Goal: Communication & Community: Answer question/provide support

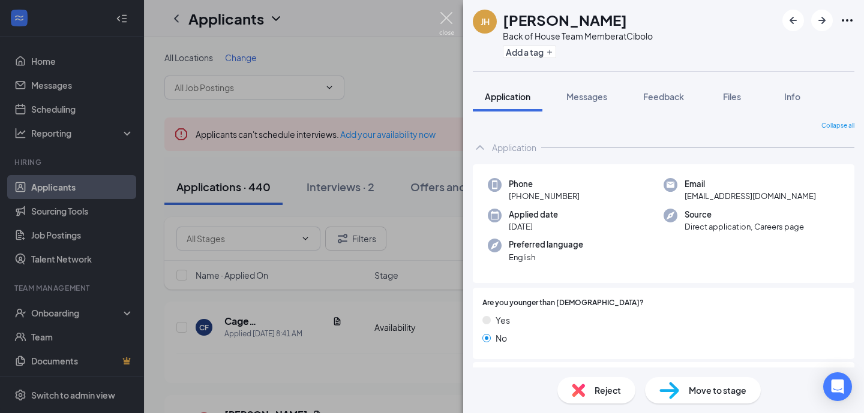
click at [445, 14] on img at bounding box center [446, 23] width 15 height 23
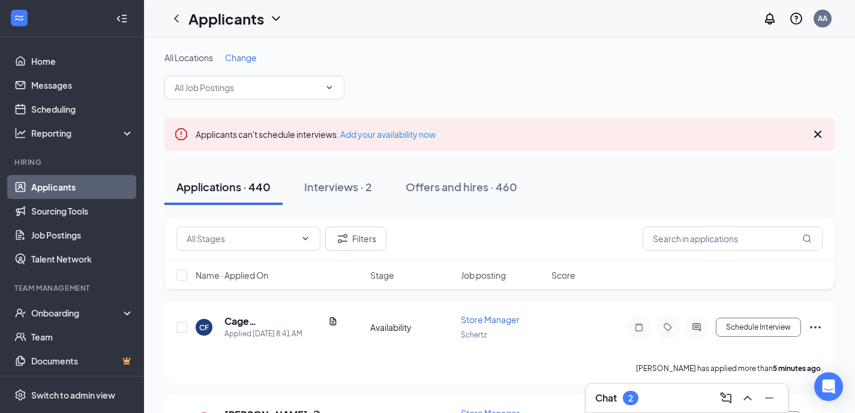
click at [614, 399] on h3 "Chat" at bounding box center [606, 398] width 22 height 13
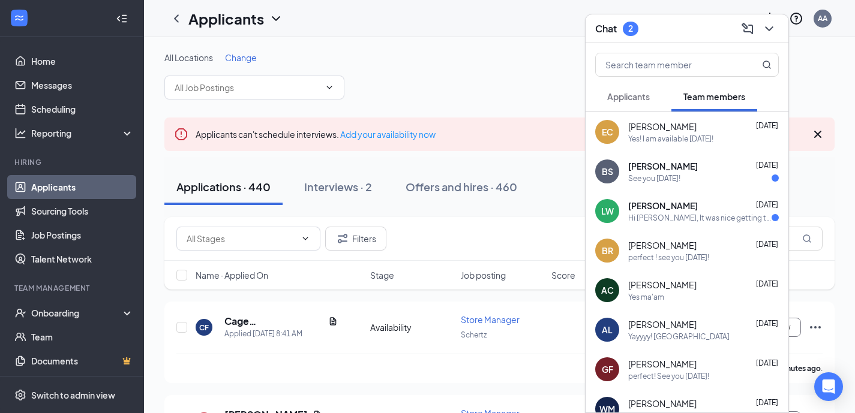
click at [627, 181] on div "BS [PERSON_NAME] [DATE] See you [DATE]!" at bounding box center [687, 172] width 203 height 40
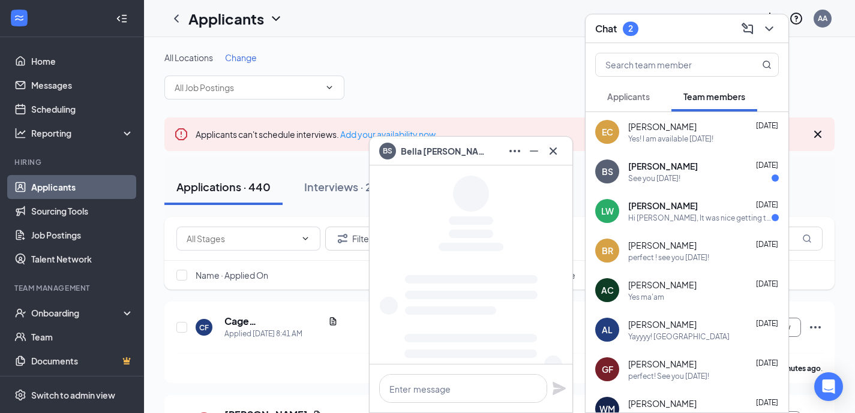
click at [630, 214] on div "Hi [PERSON_NAME], It was nice getting together with you [DATE] for the driver p…" at bounding box center [699, 218] width 143 height 10
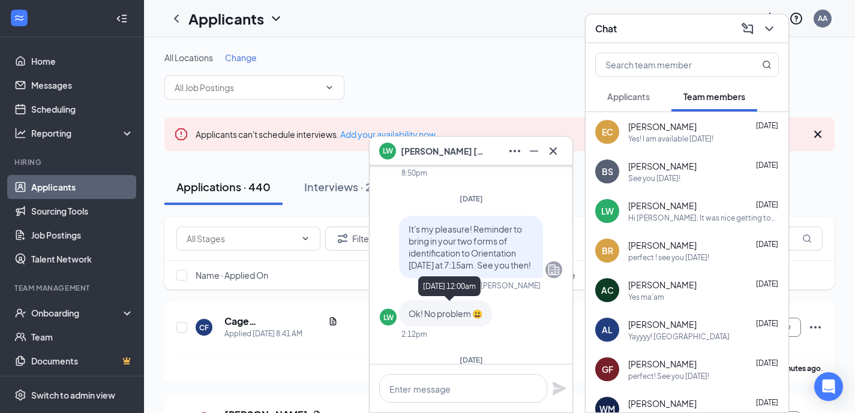
scroll to position [-520, 0]
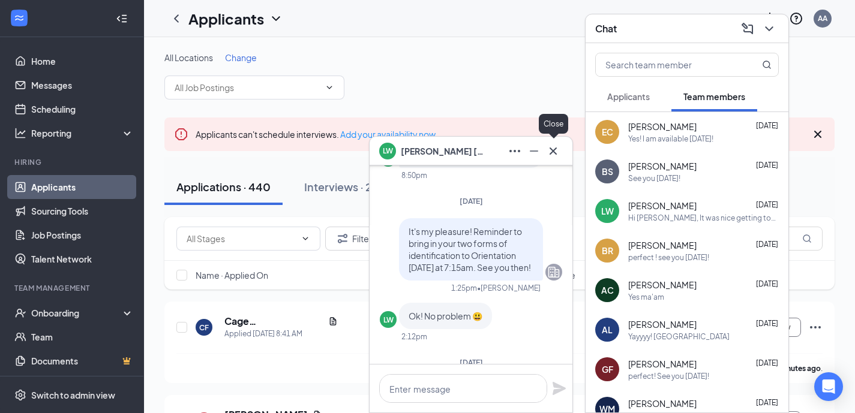
click at [555, 146] on icon "Cross" at bounding box center [553, 151] width 14 height 14
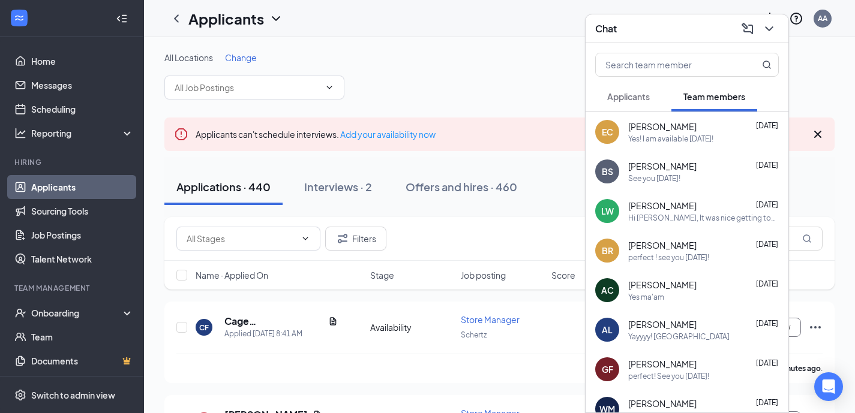
click at [608, 106] on button "Applicants" at bounding box center [628, 97] width 67 height 30
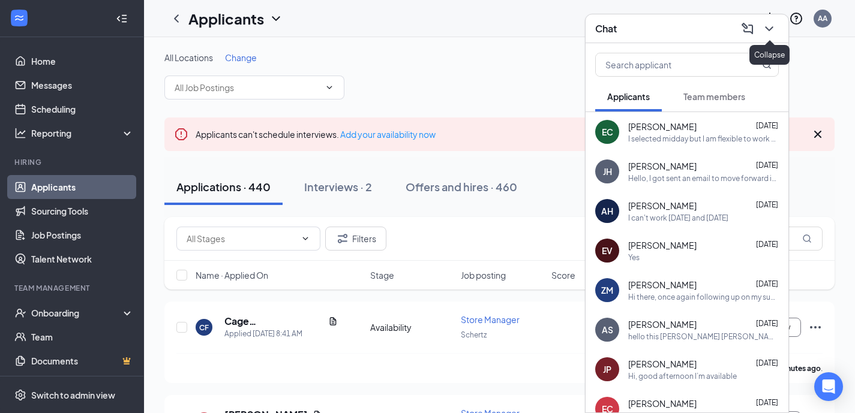
click at [766, 32] on icon "ChevronDown" at bounding box center [769, 29] width 14 height 14
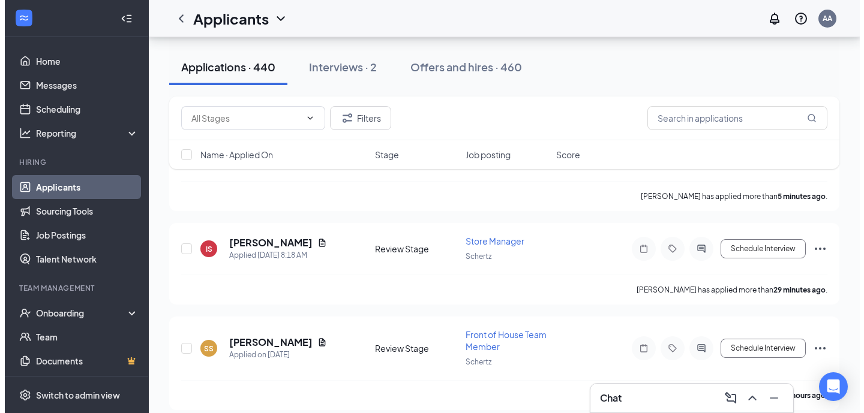
scroll to position [194, 0]
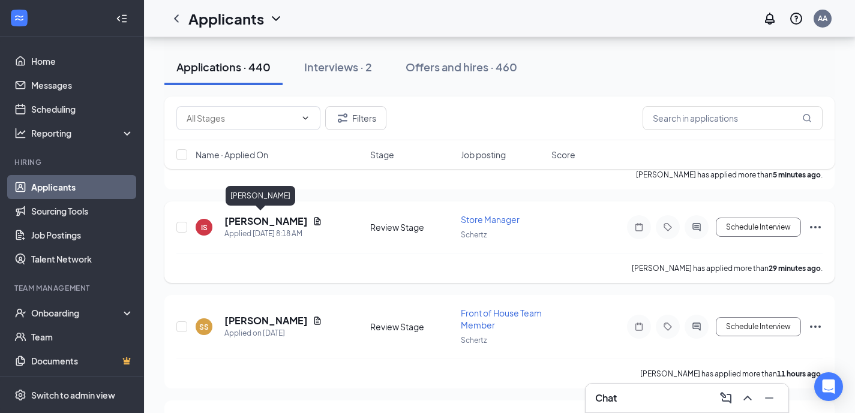
click at [254, 222] on h5 "[PERSON_NAME]" at bounding box center [265, 221] width 83 height 13
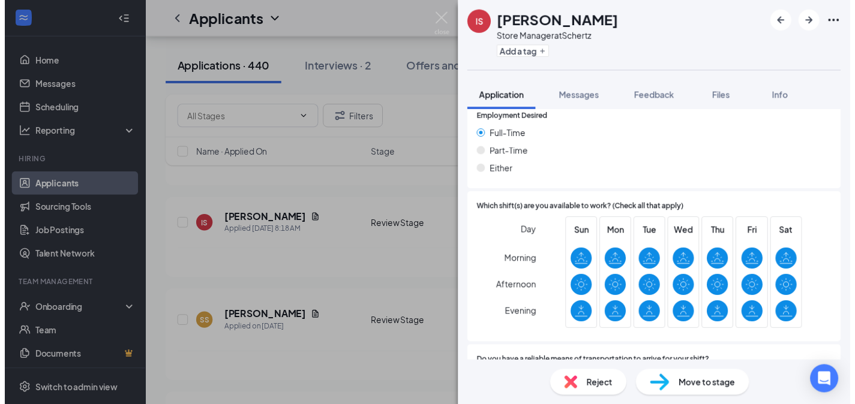
scroll to position [742, 0]
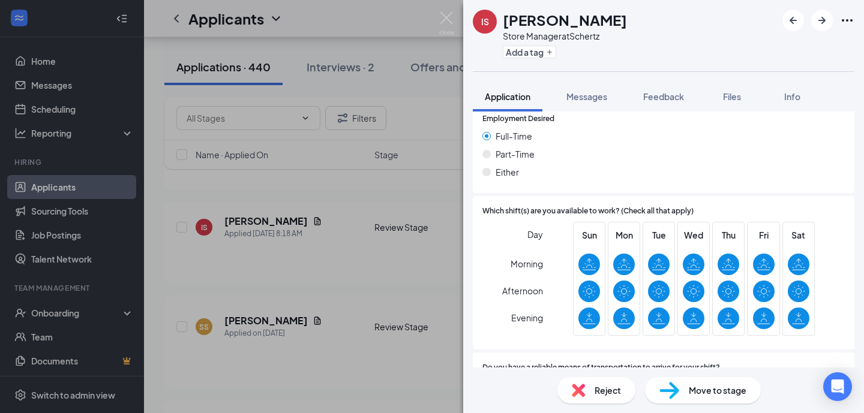
click at [328, 362] on div "IS [PERSON_NAME] Store Manager at Schertz Add a tag Application Messages Feedba…" at bounding box center [432, 206] width 864 height 413
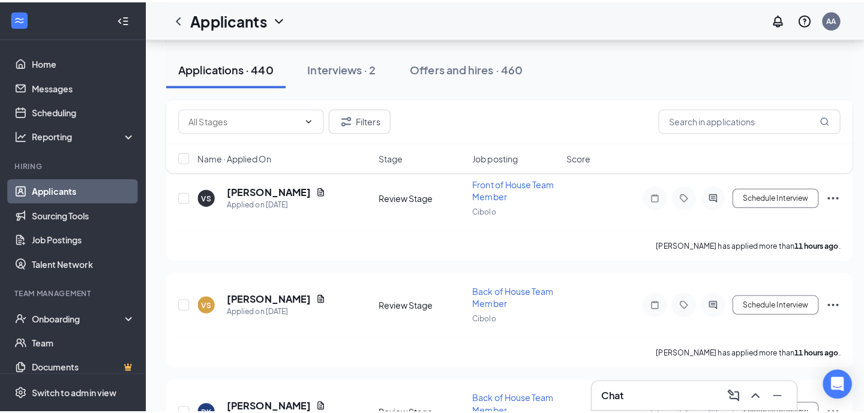
scroll to position [595, 0]
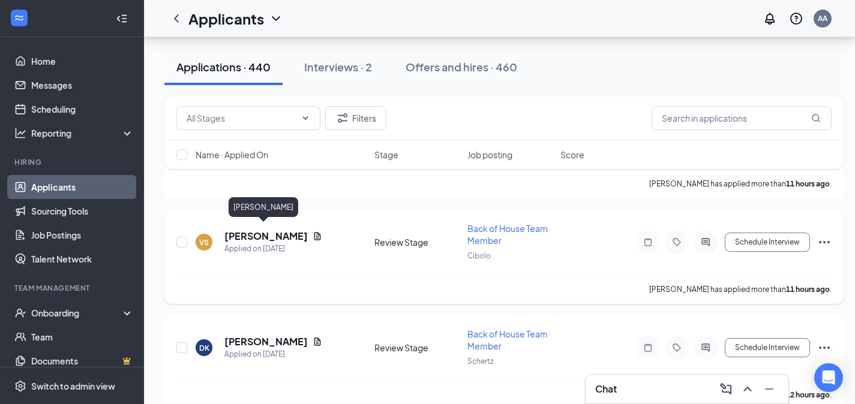
click at [265, 231] on h5 "[PERSON_NAME]" at bounding box center [265, 236] width 83 height 13
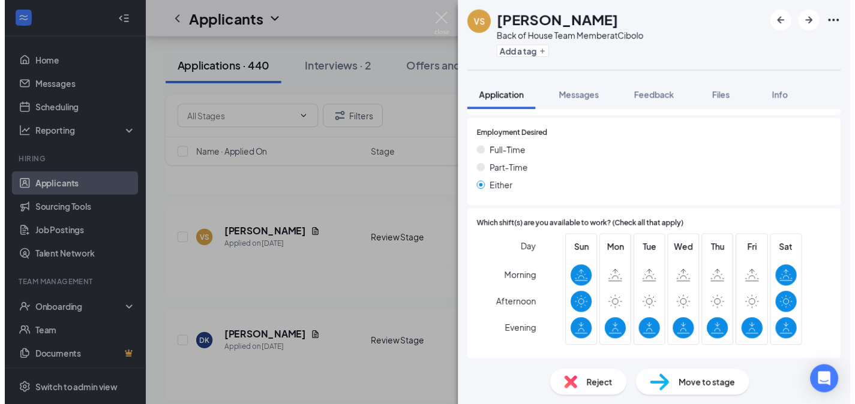
scroll to position [796, 0]
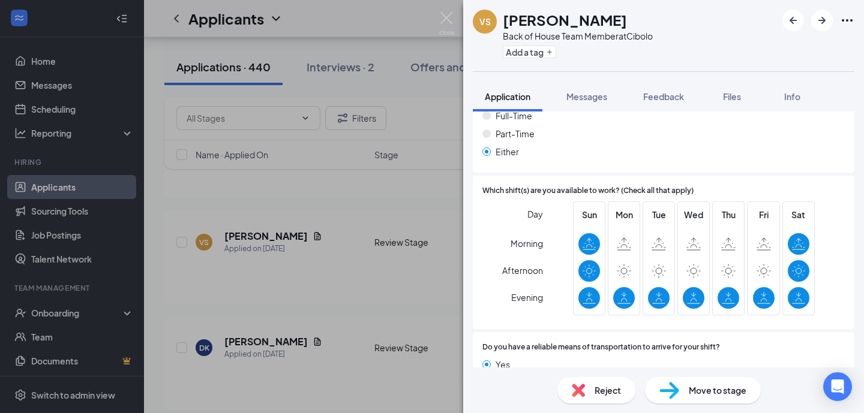
click at [359, 266] on div "VS [PERSON_NAME] Back of House Team Member at Cibolo Add a tag Application Mess…" at bounding box center [432, 206] width 864 height 413
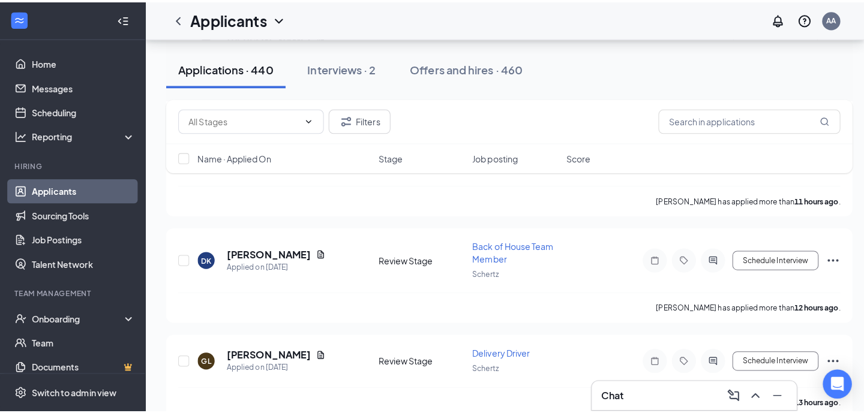
scroll to position [706, 0]
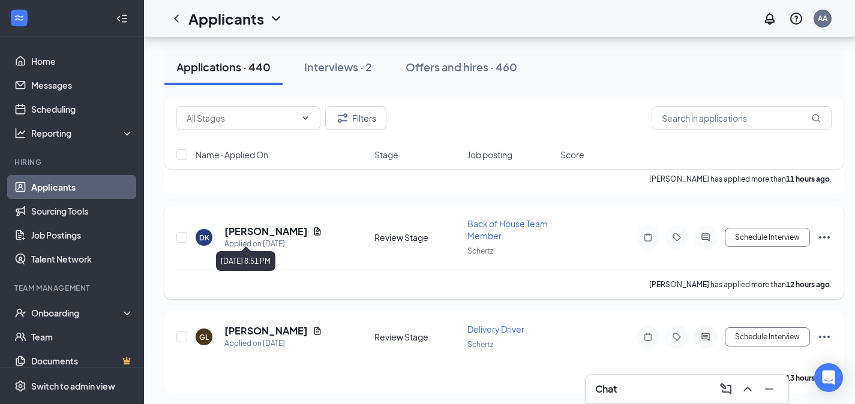
click at [263, 225] on h5 "[PERSON_NAME]" at bounding box center [265, 231] width 83 height 13
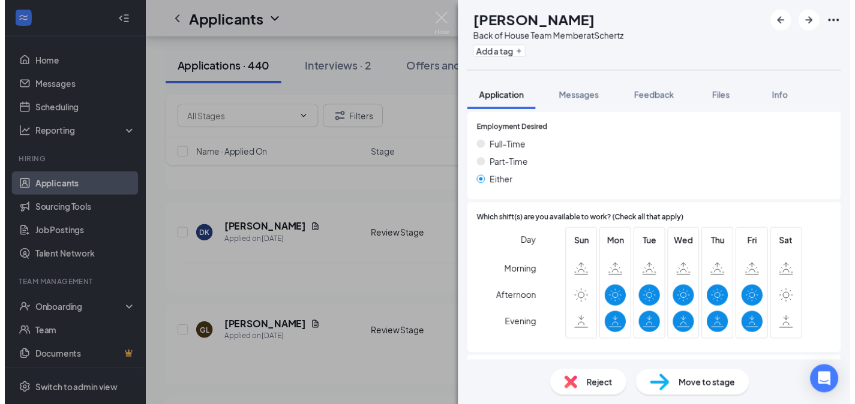
scroll to position [1039, 0]
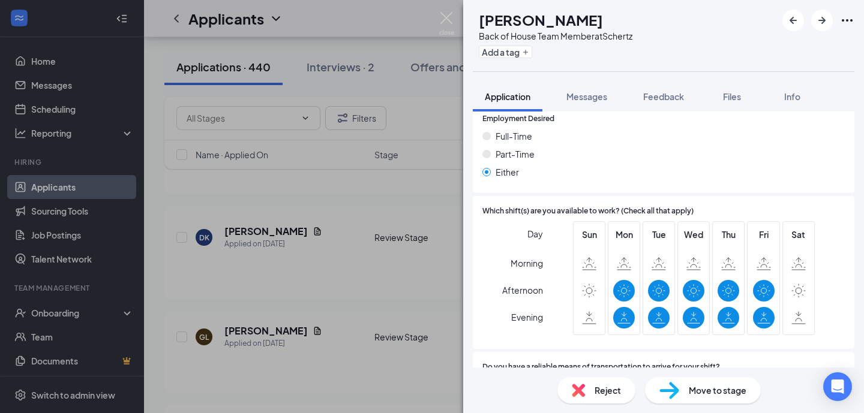
click at [416, 306] on div "DK [PERSON_NAME] Back of House Team Member at Schertz Add a tag Application Mes…" at bounding box center [432, 206] width 864 height 413
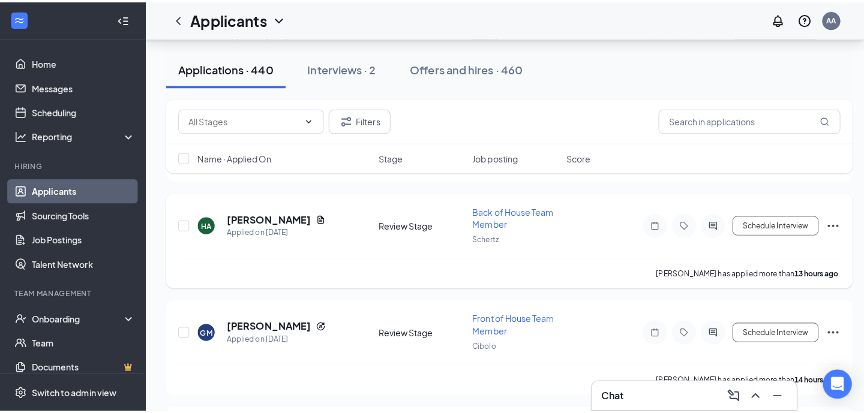
scroll to position [1017, 0]
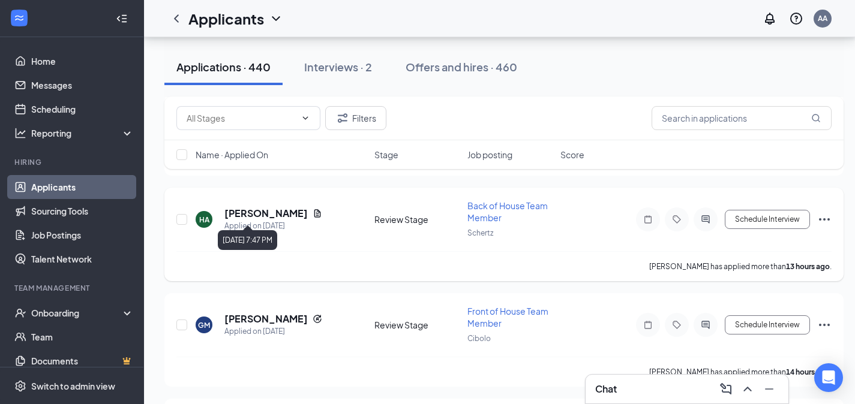
click at [253, 207] on h5 "[PERSON_NAME]" at bounding box center [265, 213] width 83 height 13
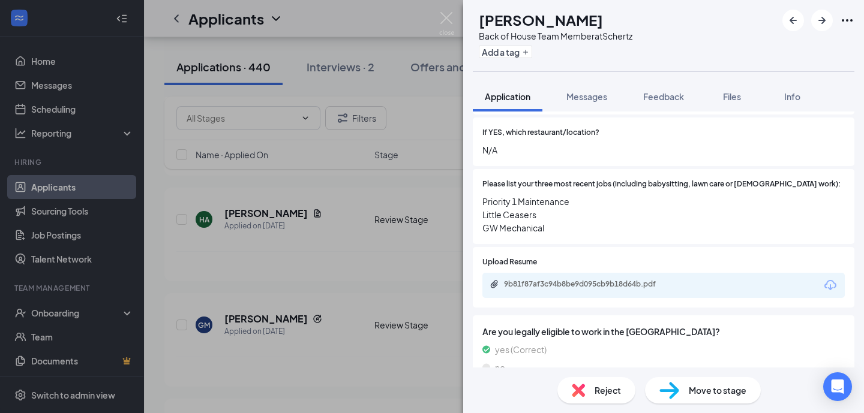
scroll to position [497, 0]
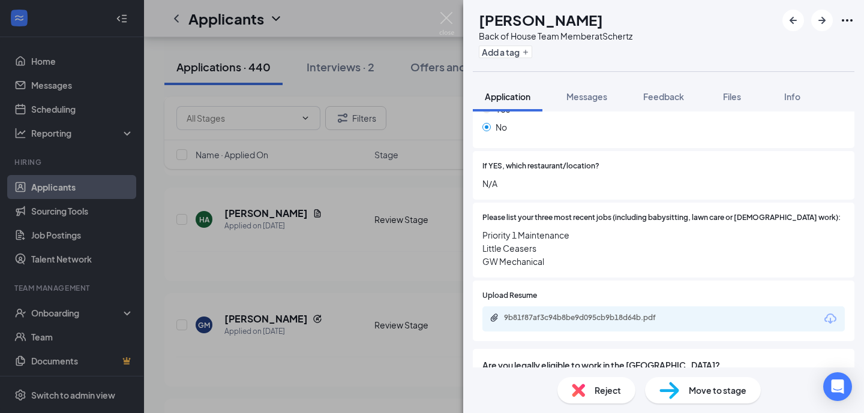
click at [657, 313] on div "9b81f87af3c94b8be9d095cb9b18d64b.pdf" at bounding box center [588, 318] width 168 height 10
click at [586, 94] on span "Messages" at bounding box center [587, 96] width 41 height 11
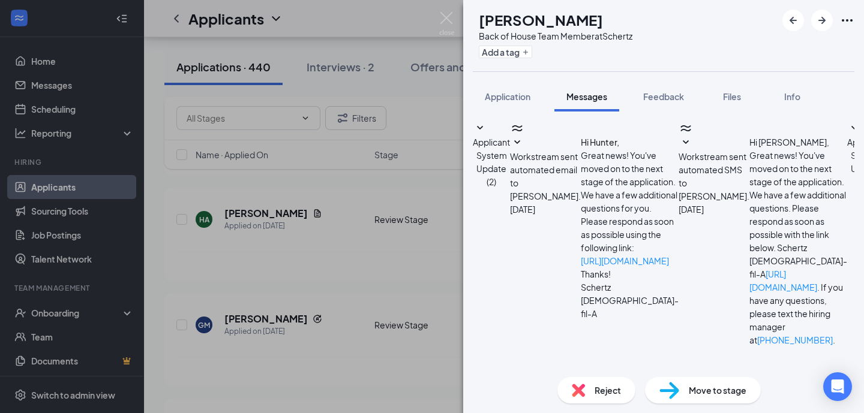
scroll to position [172, 0]
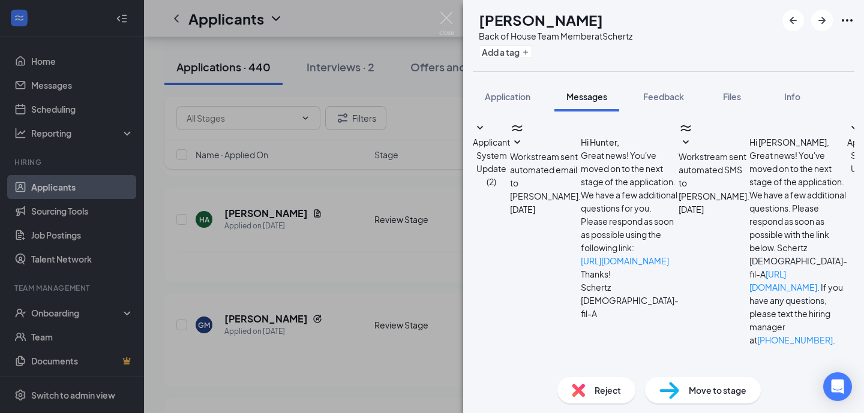
drag, startPoint x: 831, startPoint y: 283, endPoint x: 555, endPoint y: 269, distance: 276.4
type textarea "Hello [PERSON_NAME]! I am reaching out from [DEMOGRAPHIC_DATA]-fil-A in regards…"
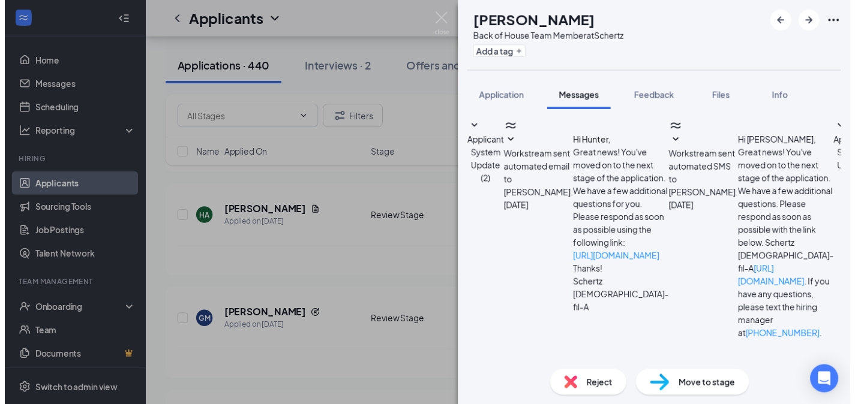
scroll to position [275, 0]
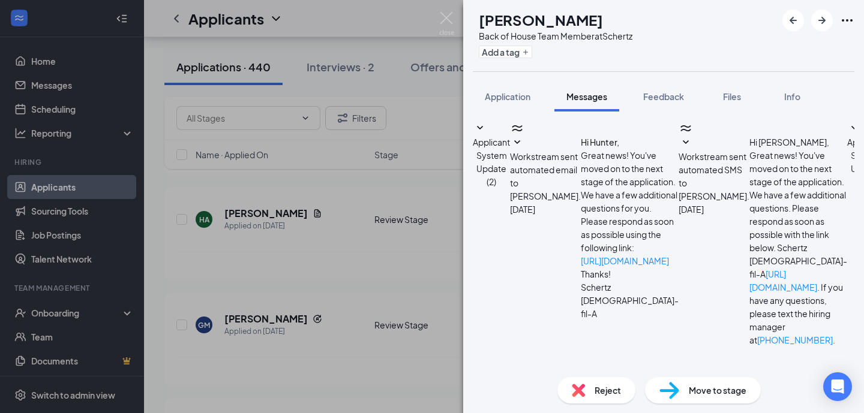
click at [336, 309] on div "[PERSON_NAME] Back of House Team Member at Schertz Add a tag Application Messag…" at bounding box center [432, 206] width 864 height 413
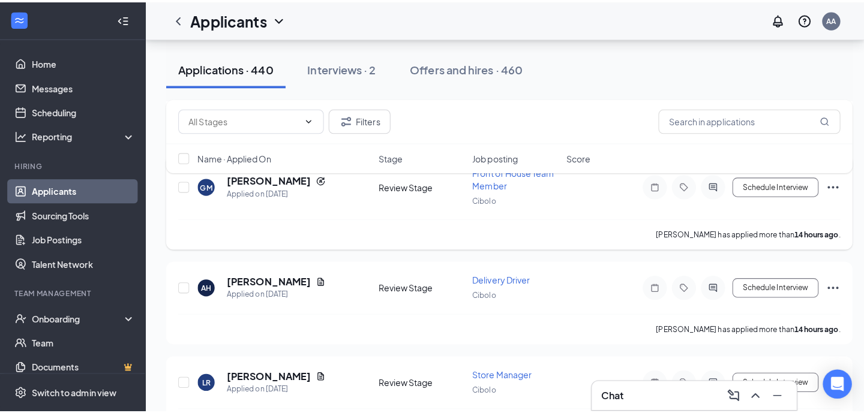
scroll to position [1176, 0]
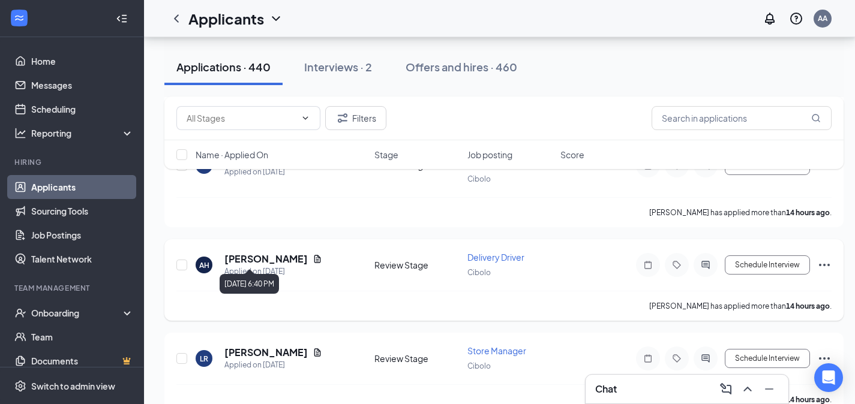
click at [281, 253] on h5 "[PERSON_NAME]" at bounding box center [265, 259] width 83 height 13
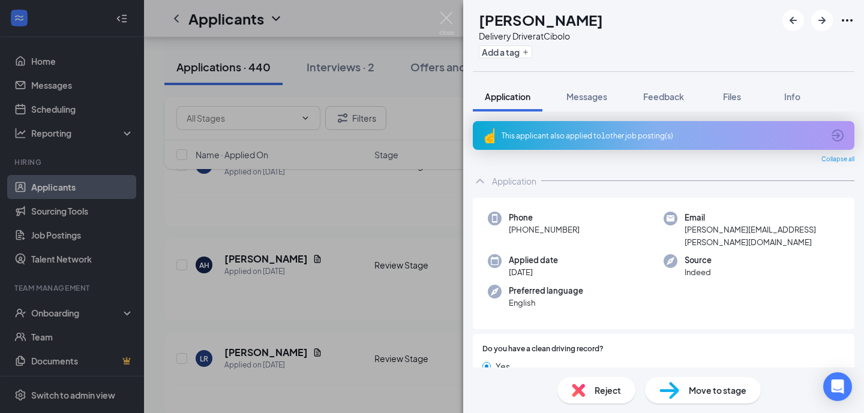
click at [601, 140] on div "This applicant also applied to 1 other job posting(s)" at bounding box center [664, 135] width 382 height 29
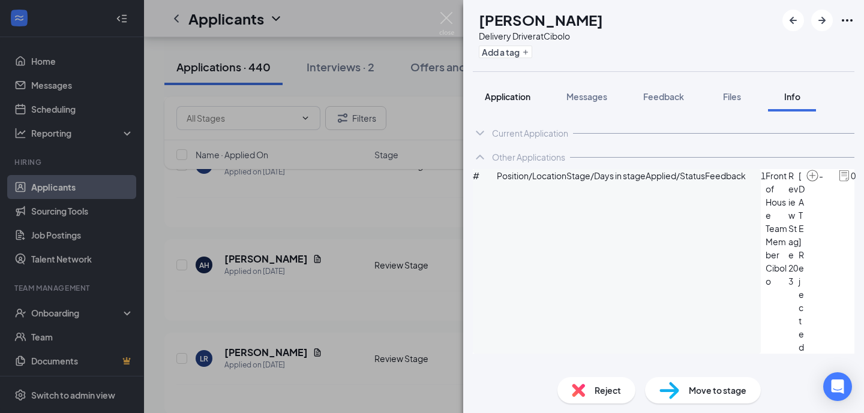
click at [509, 87] on button "Application" at bounding box center [508, 97] width 70 height 30
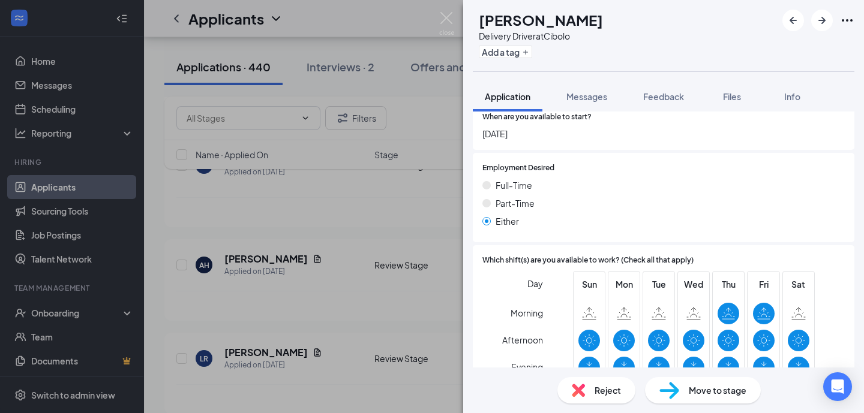
scroll to position [928, 0]
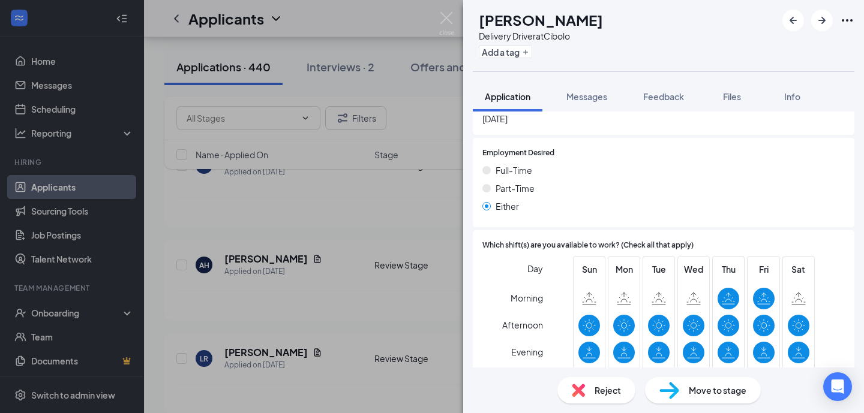
click at [364, 340] on div "AH [PERSON_NAME] Delivery Driver at Cibolo Add a tag Application Messages Feedb…" at bounding box center [432, 206] width 864 height 413
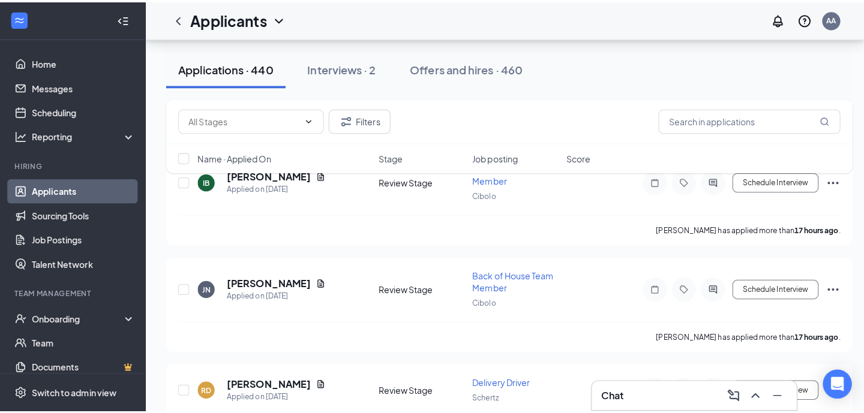
scroll to position [1655, 0]
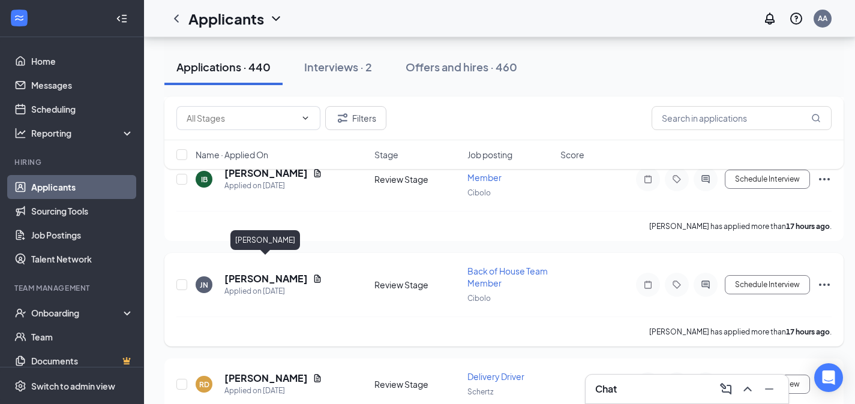
click at [294, 272] on h5 "[PERSON_NAME]" at bounding box center [265, 278] width 83 height 13
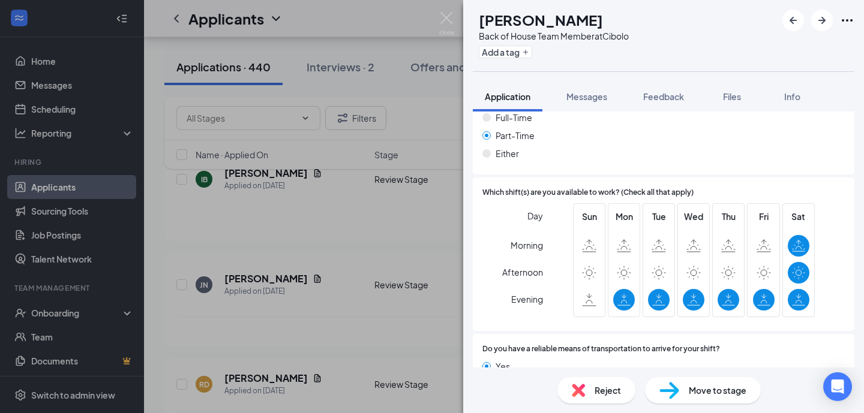
scroll to position [789, 0]
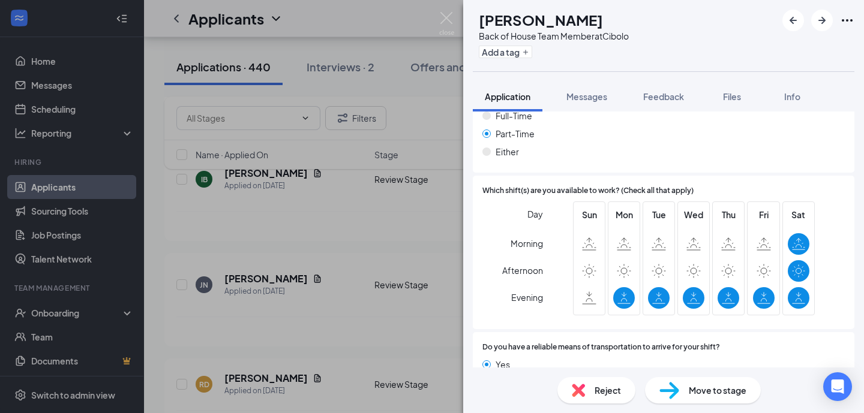
click at [380, 323] on div "[PERSON_NAME] [PERSON_NAME] Back of House Team Member at Cibolo Add a tag Appli…" at bounding box center [432, 206] width 864 height 413
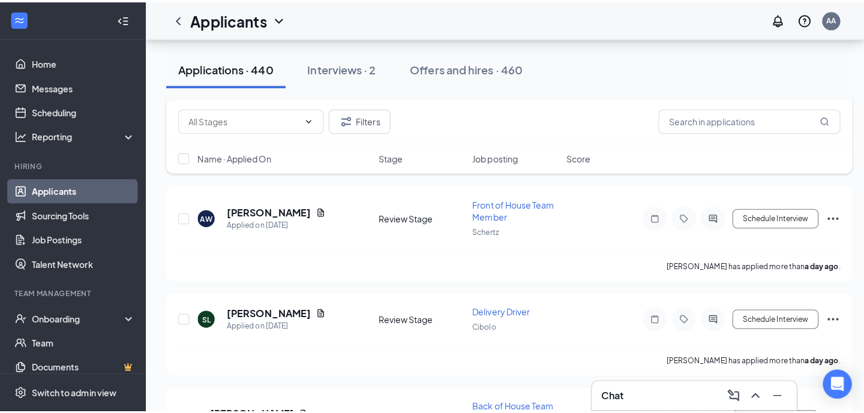
scroll to position [2767, 0]
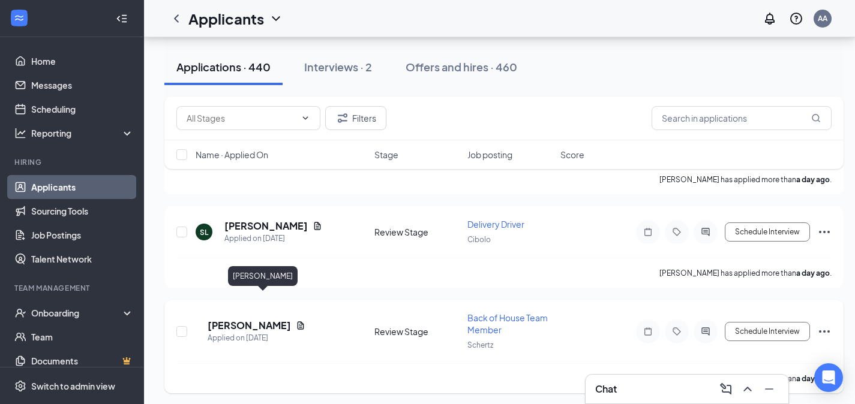
click at [274, 319] on h5 "[PERSON_NAME]" at bounding box center [249, 325] width 83 height 13
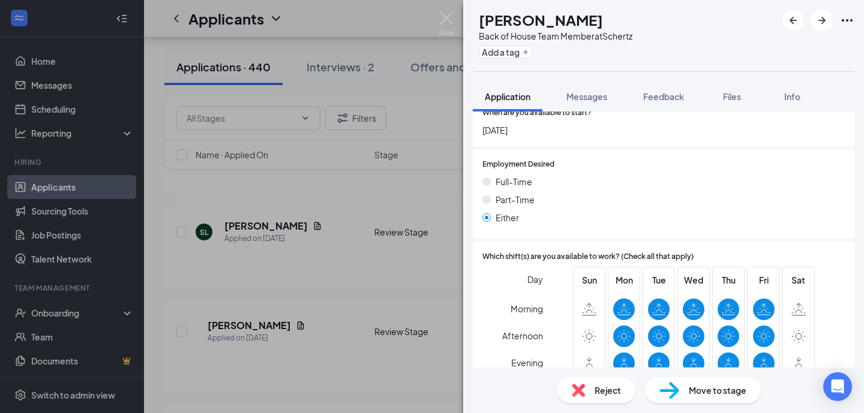
scroll to position [1039, 0]
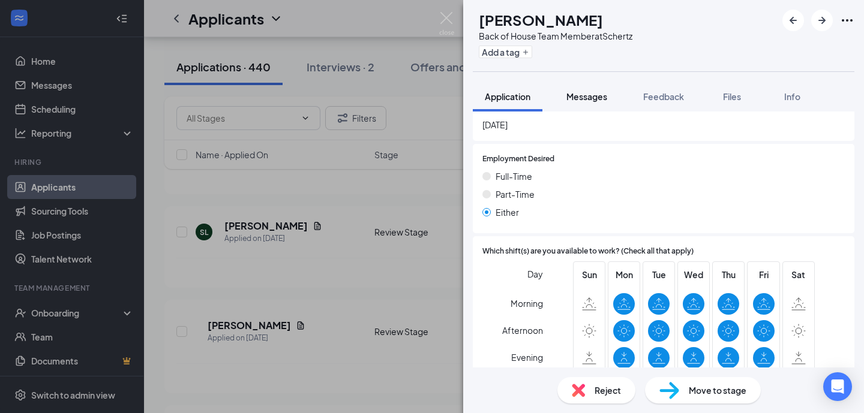
click at [592, 101] on div "Messages" at bounding box center [587, 97] width 41 height 12
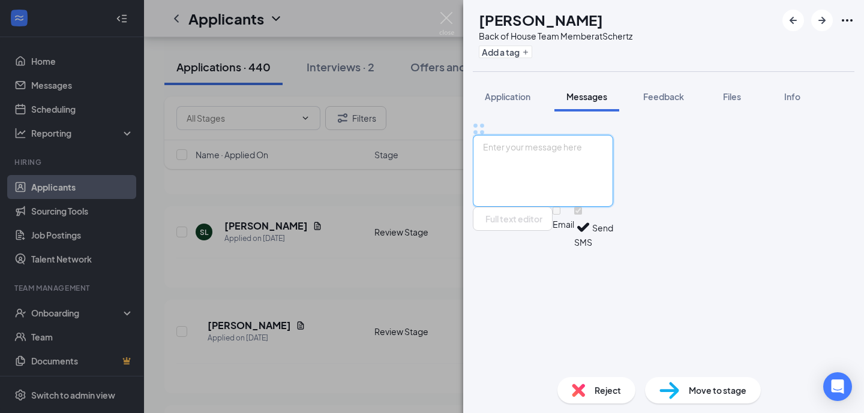
click at [583, 207] on textarea at bounding box center [543, 171] width 140 height 72
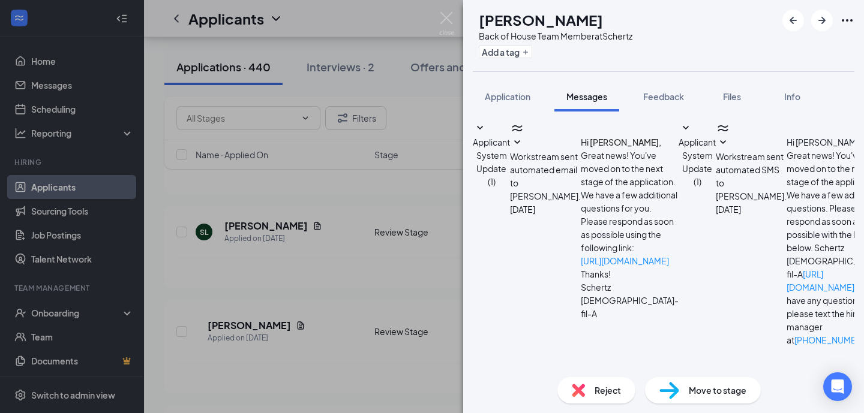
scroll to position [206, 0]
paste textarea "I am reaching out from [DEMOGRAPHIC_DATA]-fil-A in regards to an application yo…"
type textarea "Hello [PERSON_NAME]! I am reaching out from [DEMOGRAPHIC_DATA]-fil-A in regards…"
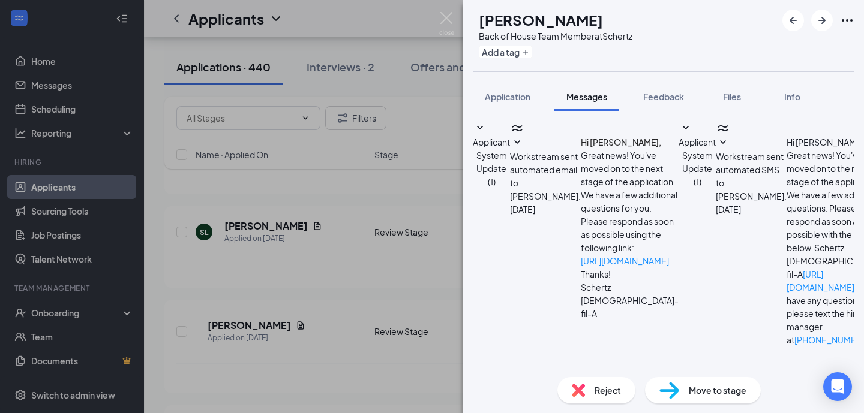
click at [397, 337] on div "RH [PERSON_NAME] Back of House Team Member at Schertz Add a tag Application Mes…" at bounding box center [432, 206] width 864 height 413
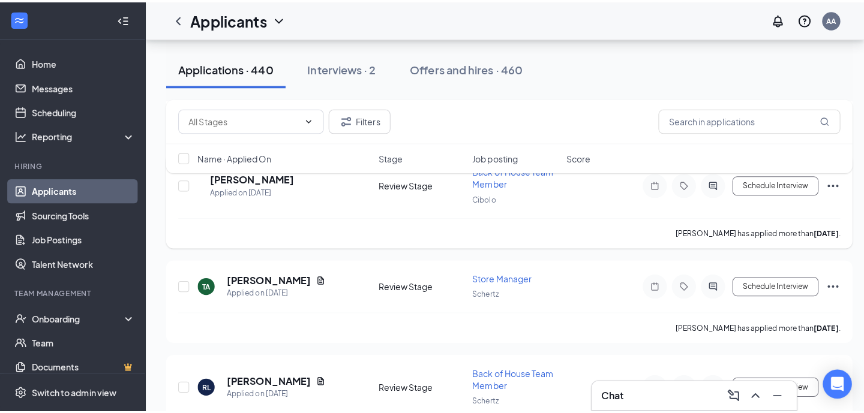
scroll to position [3368, 0]
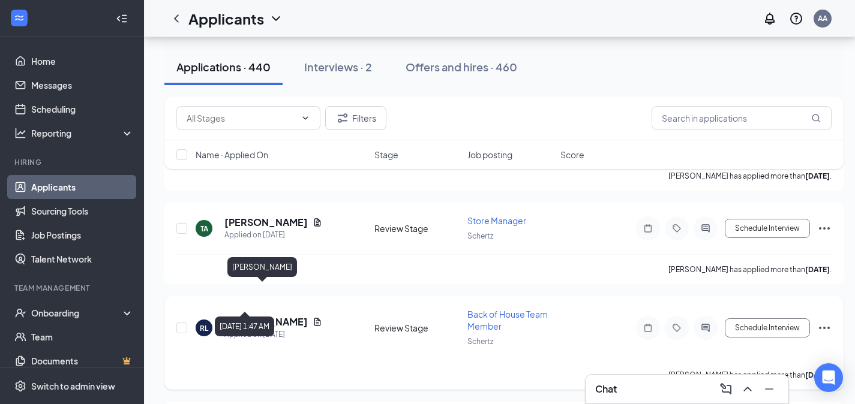
click at [268, 316] on h5 "[PERSON_NAME]" at bounding box center [265, 322] width 83 height 13
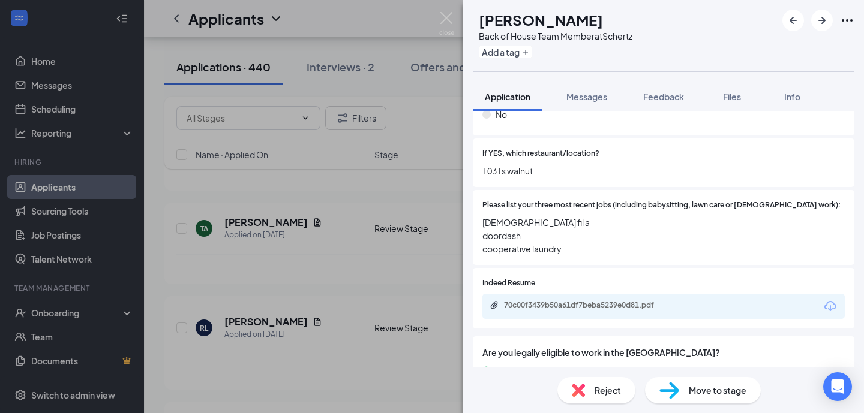
scroll to position [510, 0]
click at [595, 97] on span "Messages" at bounding box center [587, 96] width 41 height 11
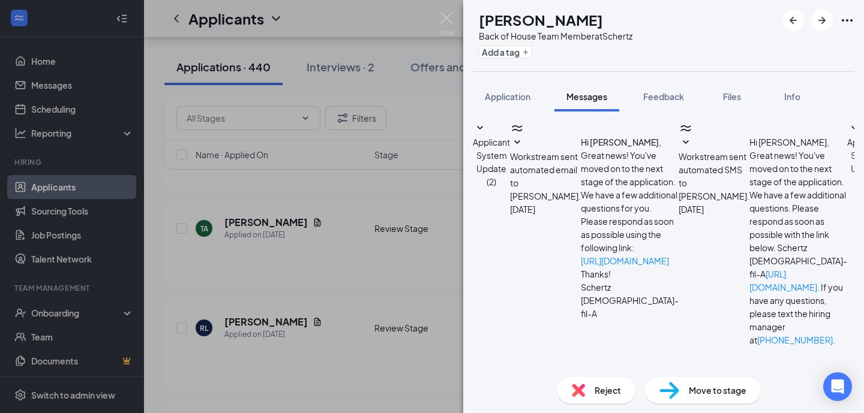
paste textarea "I am reaching out from [DEMOGRAPHIC_DATA]-fil-A in regards to an application yo…"
type textarea "Hello [PERSON_NAME]! I am reaching out from [DEMOGRAPHIC_DATA]-fil-A in regards…"
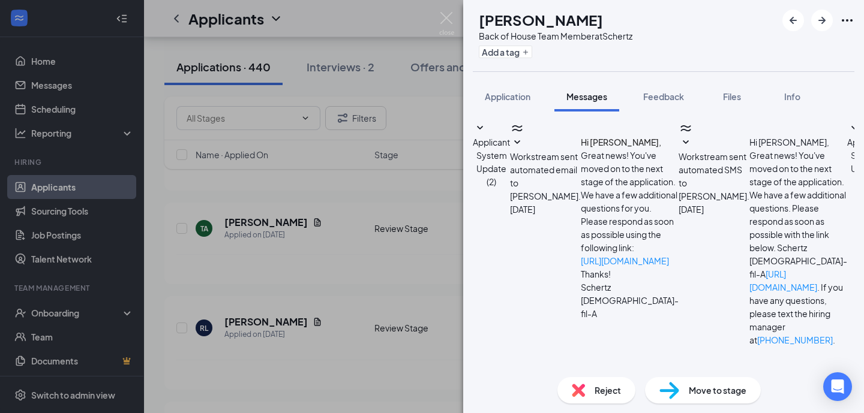
scroll to position [275, 0]
click at [278, 280] on div "[PERSON_NAME] Back of House Team Member at Schertz Add a tag Application Messag…" at bounding box center [432, 206] width 864 height 413
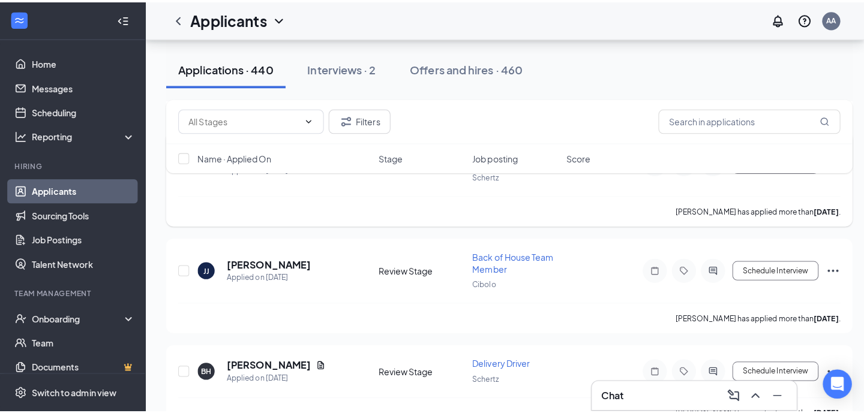
scroll to position [3544, 0]
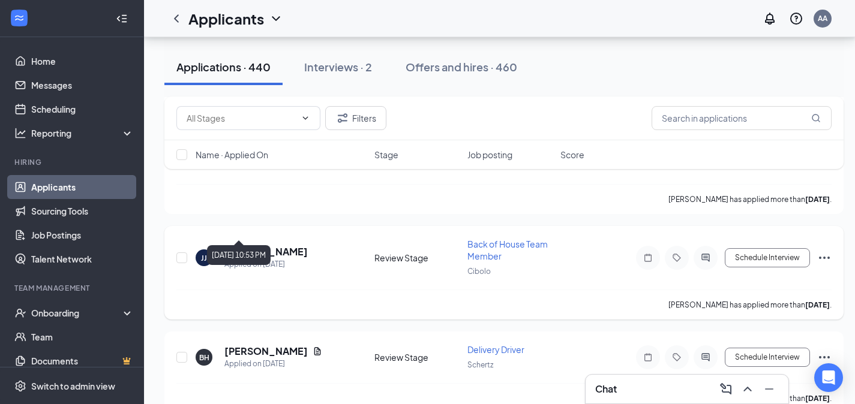
click at [269, 245] on h5 "[PERSON_NAME]" at bounding box center [265, 251] width 83 height 13
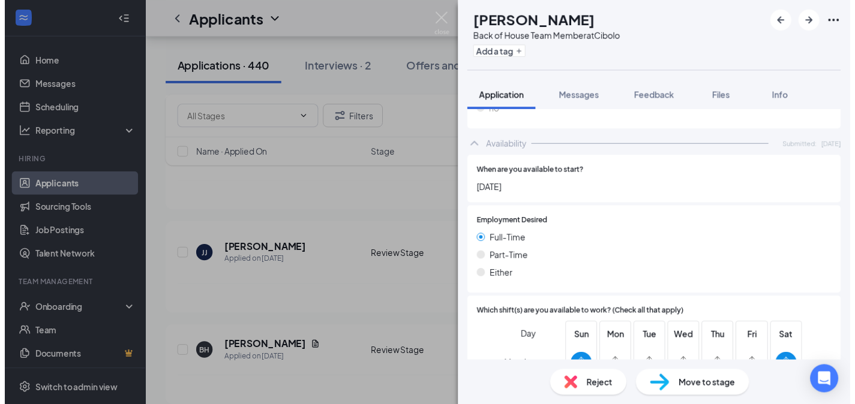
scroll to position [724, 0]
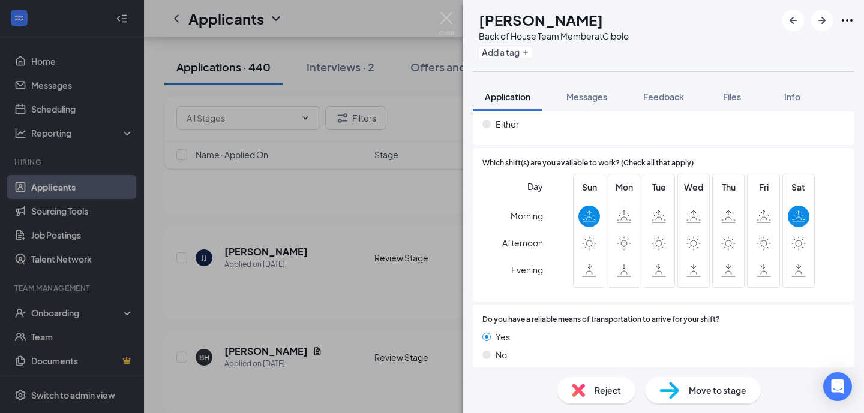
click at [332, 311] on div "[PERSON_NAME] Back of House Team Member at Cibolo Add a tag Application Message…" at bounding box center [432, 206] width 864 height 413
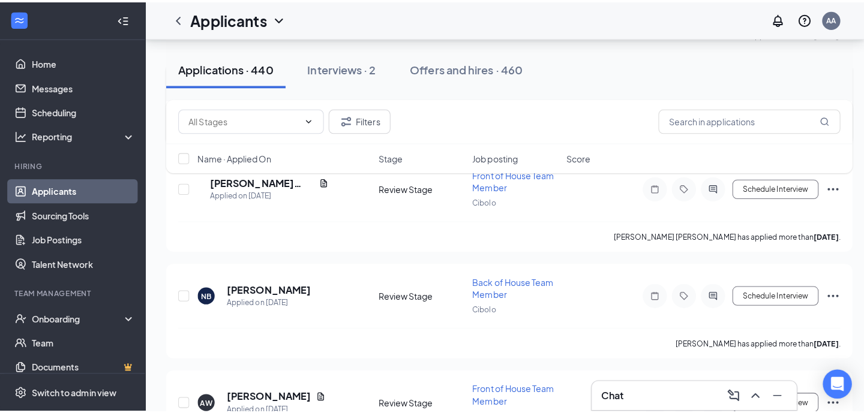
scroll to position [3925, 0]
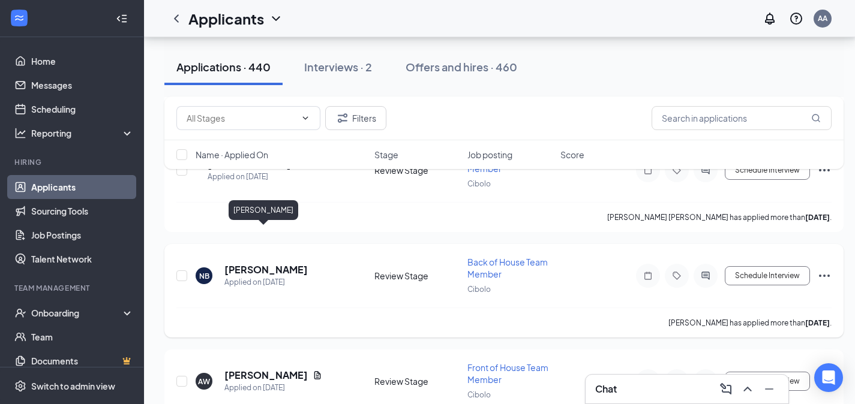
click at [264, 263] on h5 "[PERSON_NAME]" at bounding box center [265, 269] width 83 height 13
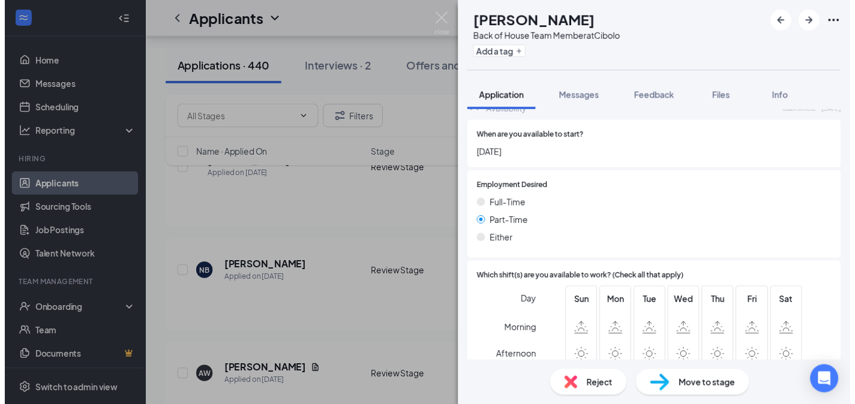
scroll to position [616, 0]
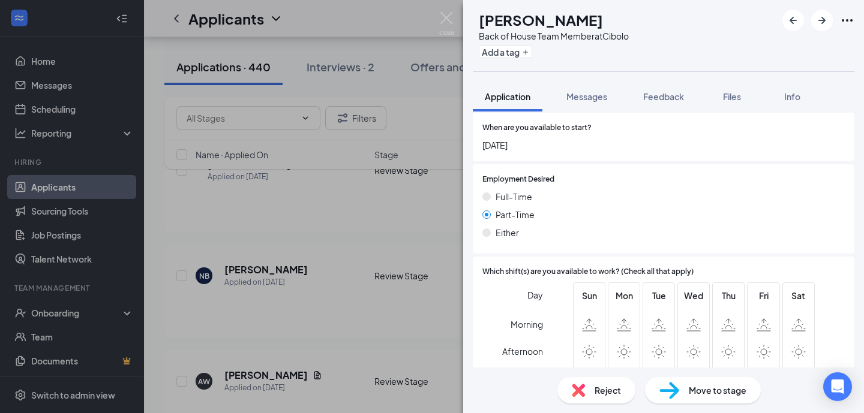
click at [430, 331] on div "NB [PERSON_NAME] Back of House Team Member at Cibolo Add a tag Application Mess…" at bounding box center [432, 206] width 864 height 413
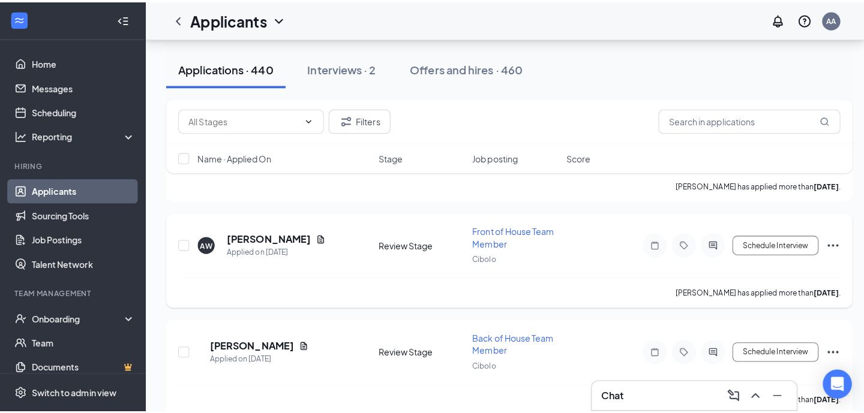
scroll to position [4093, 0]
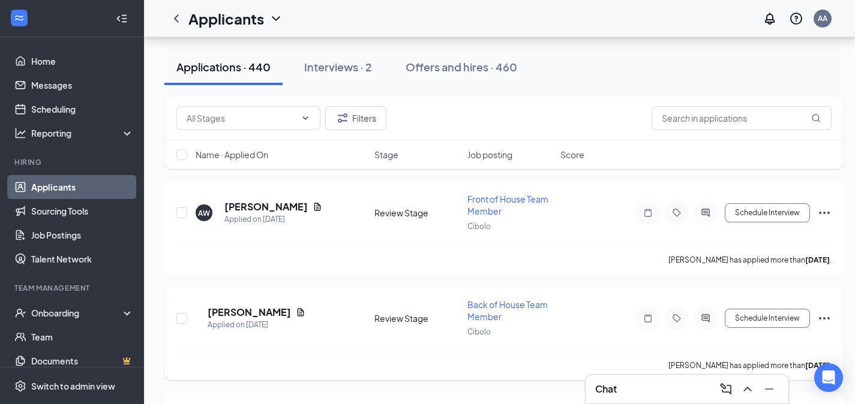
click at [274, 299] on div "AW [PERSON_NAME] Applied on [DATE] Review Stage Back of House Team Member Cibol…" at bounding box center [503, 325] width 655 height 52
click at [274, 306] on h5 "[PERSON_NAME]" at bounding box center [249, 312] width 83 height 13
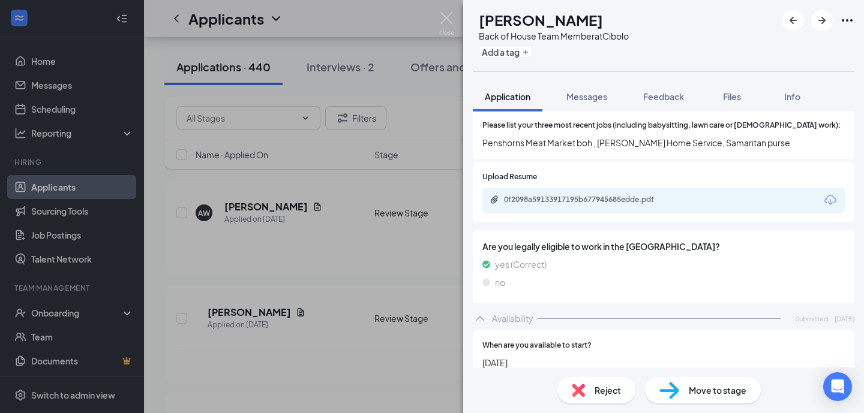
scroll to position [391, 0]
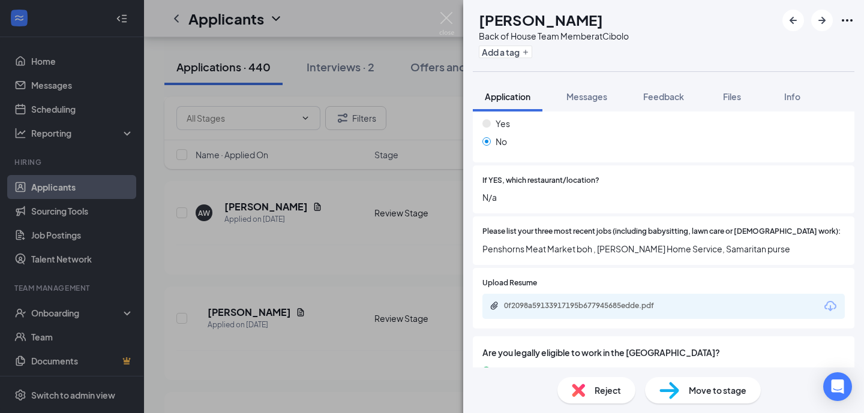
click at [360, 279] on div "AW [PERSON_NAME] Back of House Team Member at Cibolo Add a tag Application Mess…" at bounding box center [432, 206] width 864 height 413
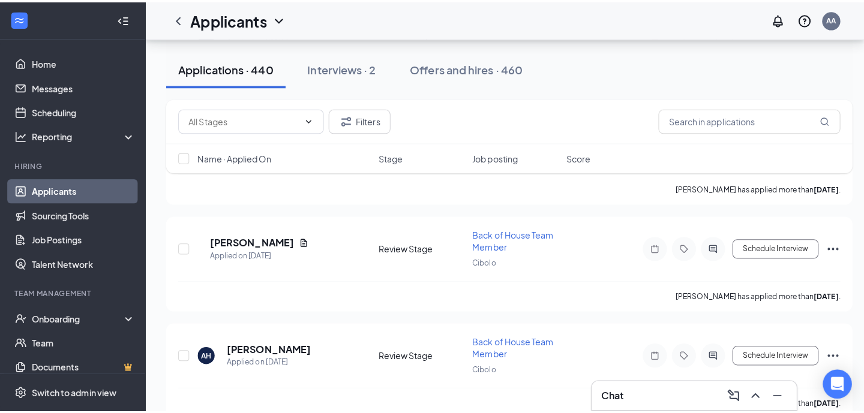
scroll to position [4167, 0]
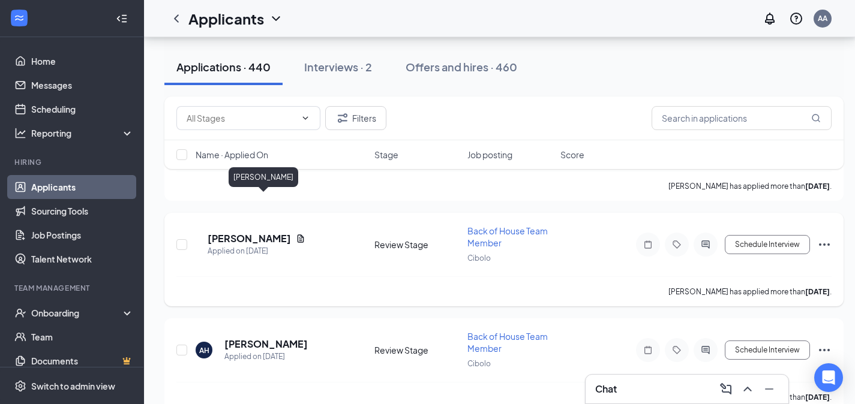
click at [271, 232] on h5 "[PERSON_NAME]" at bounding box center [249, 238] width 83 height 13
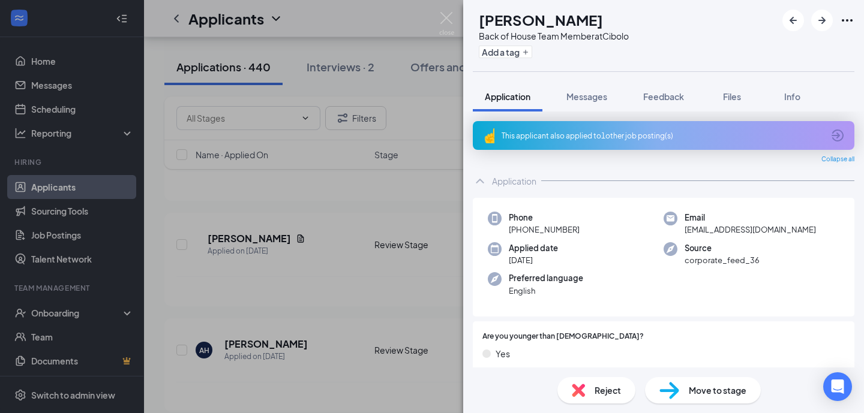
click at [594, 140] on div "This applicant also applied to 1 other job posting(s)" at bounding box center [663, 136] width 322 height 10
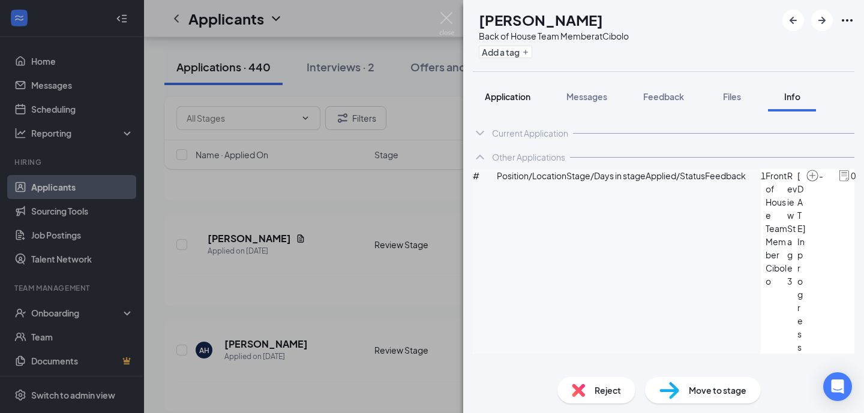
click at [528, 106] on button "Application" at bounding box center [508, 97] width 70 height 30
click at [595, 100] on span "Messages" at bounding box center [587, 96] width 41 height 11
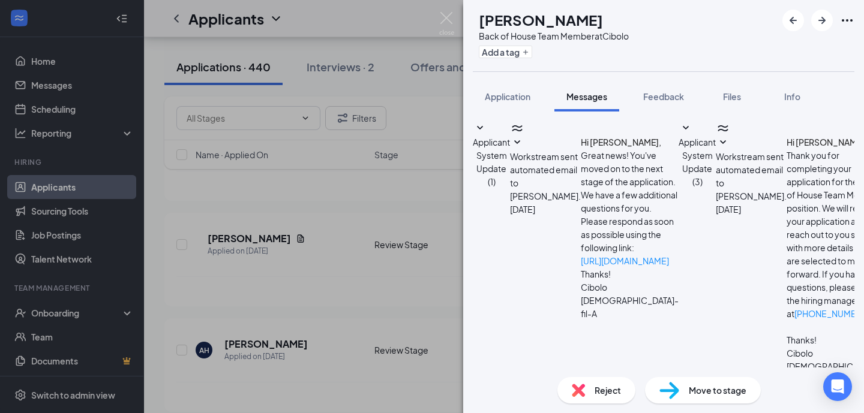
paste textarea "I am reaching out from [DEMOGRAPHIC_DATA]-fil-A in regards to an application yo…"
type textarea "Hello [PERSON_NAME]! I am reaching out from [DEMOGRAPHIC_DATA]-fil-A in regards…"
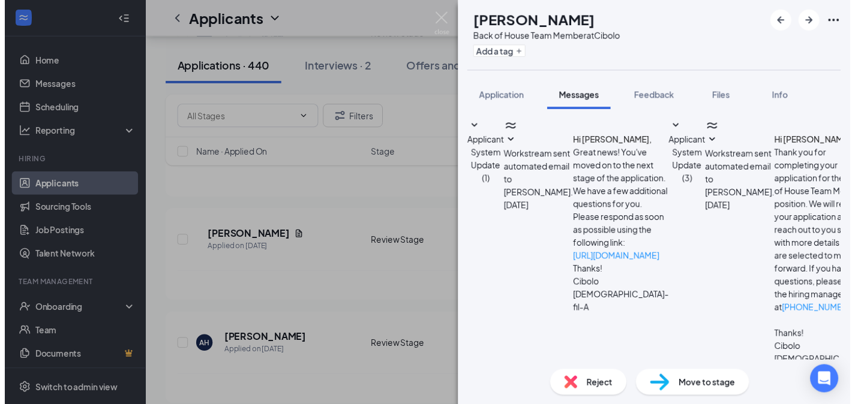
scroll to position [218, 0]
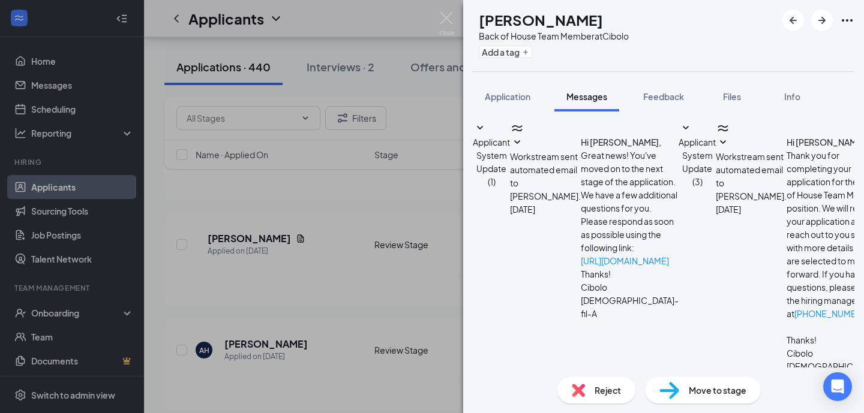
click at [414, 374] on div "AW [PERSON_NAME] Back of House Team Member at Cibolo Add a tag Application Mess…" at bounding box center [432, 206] width 864 height 413
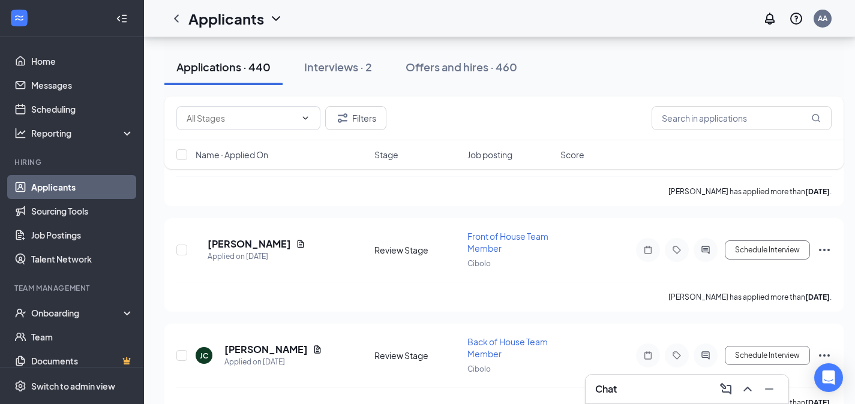
scroll to position [4783, 9]
click at [245, 344] on h5 "[PERSON_NAME]" at bounding box center [265, 350] width 83 height 13
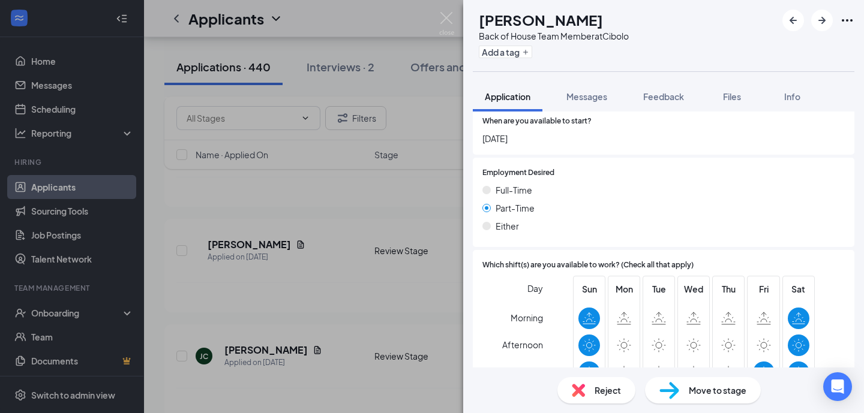
scroll to position [795, 0]
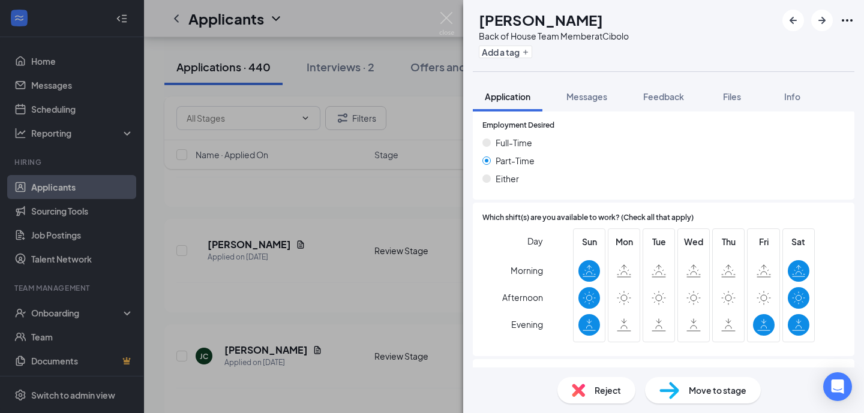
click at [370, 311] on div "[PERSON_NAME] Back of House Team Member at Cibolo Add a tag Application Message…" at bounding box center [432, 206] width 864 height 413
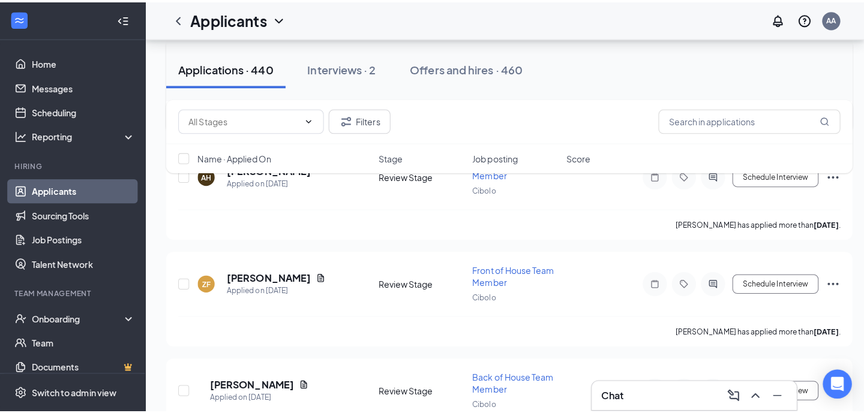
scroll to position [5110, 0]
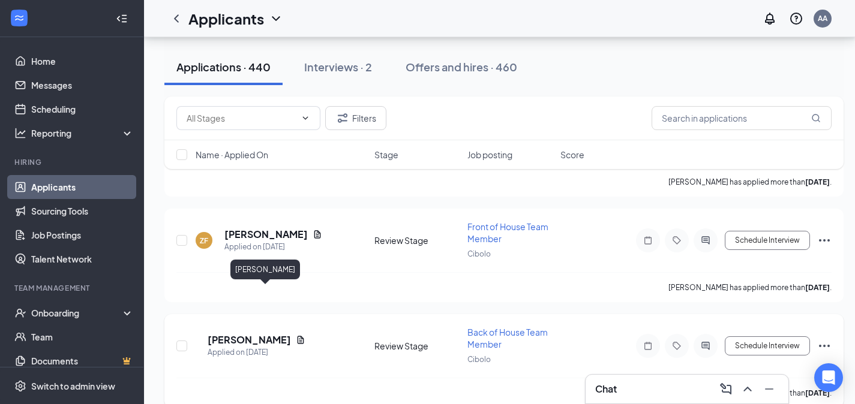
click at [291, 334] on h5 "[PERSON_NAME]" at bounding box center [249, 340] width 83 height 13
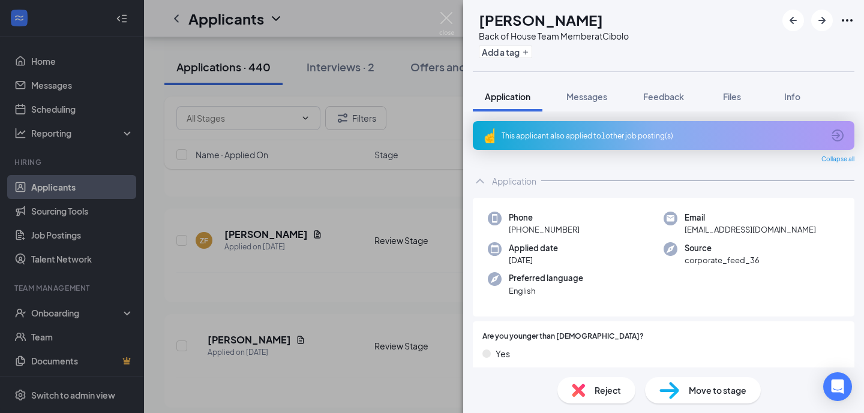
click at [637, 138] on div "This applicant also applied to 1 other job posting(s)" at bounding box center [663, 136] width 322 height 10
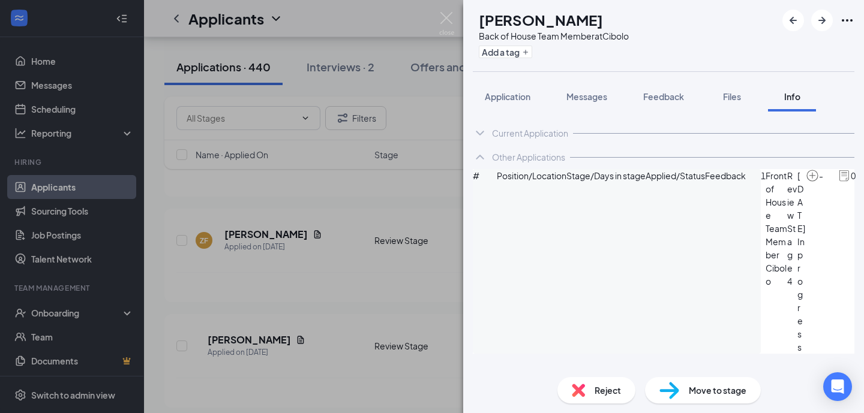
click at [378, 326] on div "ZF [PERSON_NAME] Back of House Team Member at Cibolo Add a tag Application Mess…" at bounding box center [432, 206] width 864 height 413
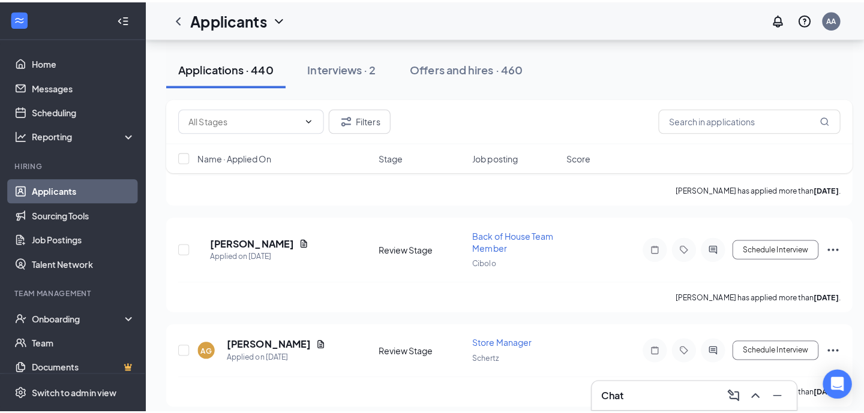
scroll to position [5212, 0]
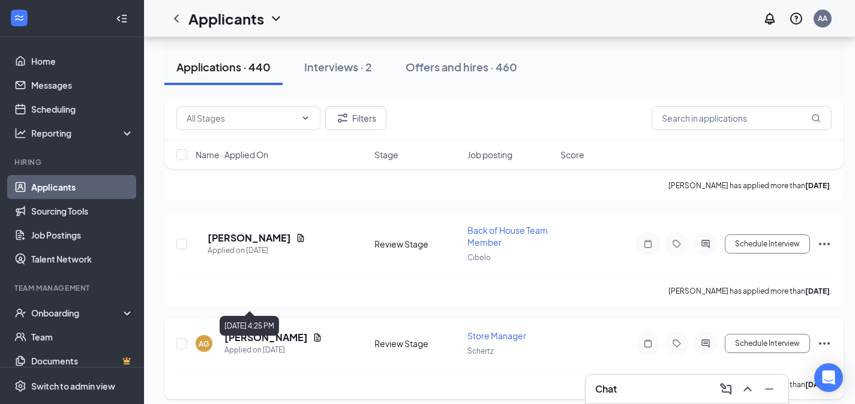
click at [286, 331] on h5 "[PERSON_NAME]" at bounding box center [265, 337] width 83 height 13
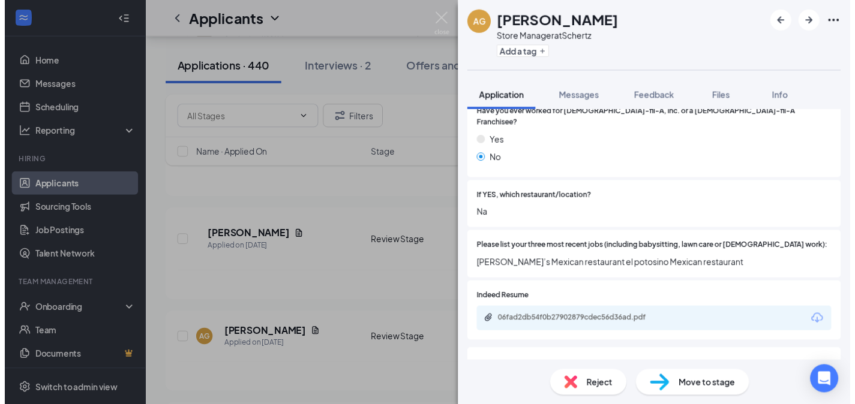
scroll to position [336, 0]
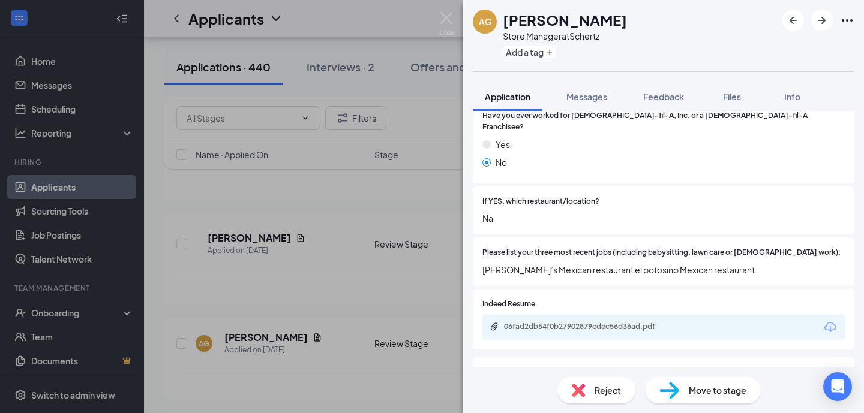
click at [616, 315] on div "06fad2db54f0b27902879cdec56d36ad.pdf" at bounding box center [663, 327] width 362 height 25
click at [600, 322] on div "06fad2db54f0b27902879cdec56d36ad.pdf" at bounding box center [588, 327] width 168 height 10
click at [394, 273] on div "AG [PERSON_NAME] Store Manager at Schertz Add a tag Application Messages Feedba…" at bounding box center [432, 206] width 864 height 413
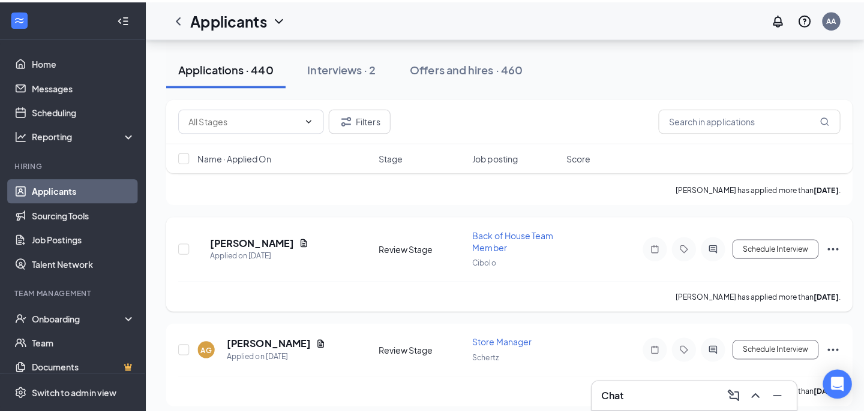
scroll to position [5351, 0]
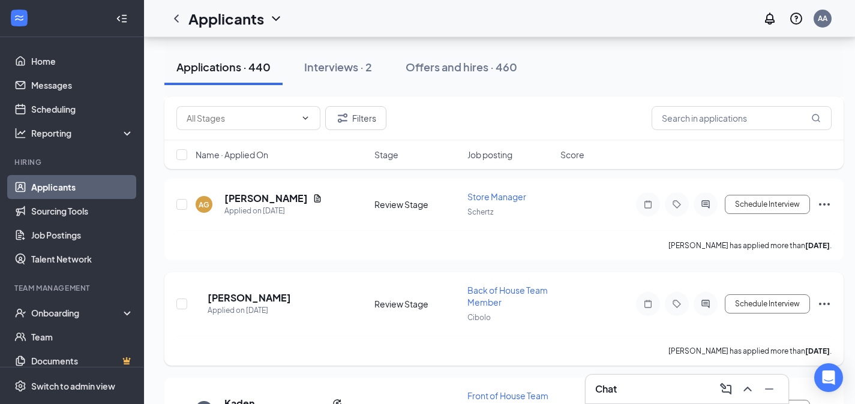
click at [291, 292] on h5 "[PERSON_NAME]" at bounding box center [249, 298] width 83 height 13
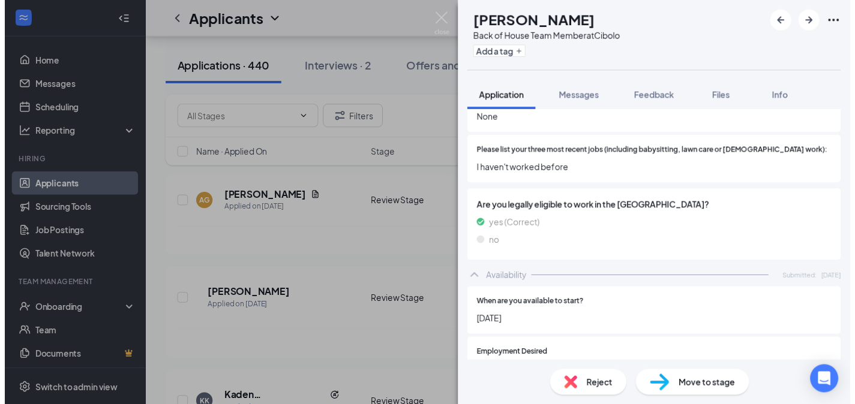
scroll to position [296, 0]
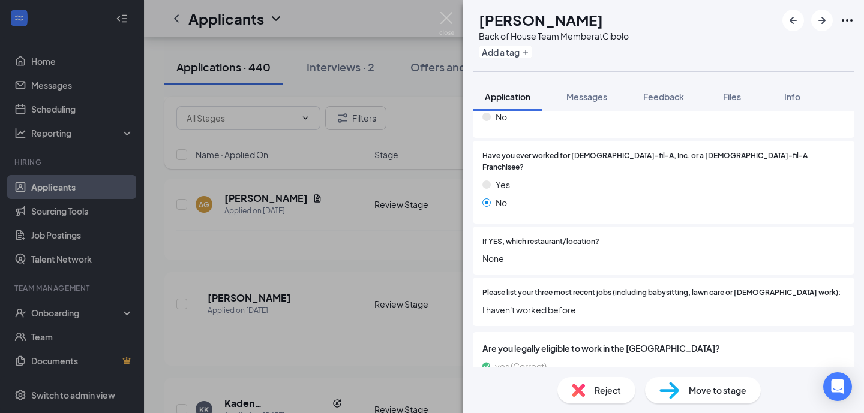
click at [367, 281] on div "CW [PERSON_NAME] Back of House Team Member at Cibolo Add a tag Application Mess…" at bounding box center [432, 206] width 864 height 413
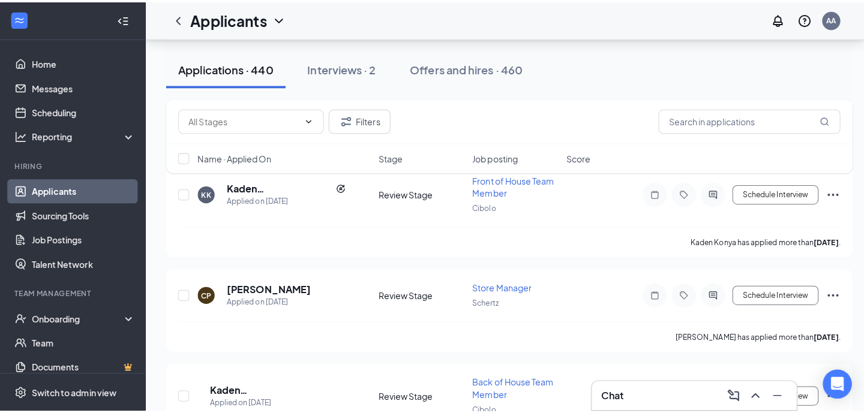
scroll to position [5575, 0]
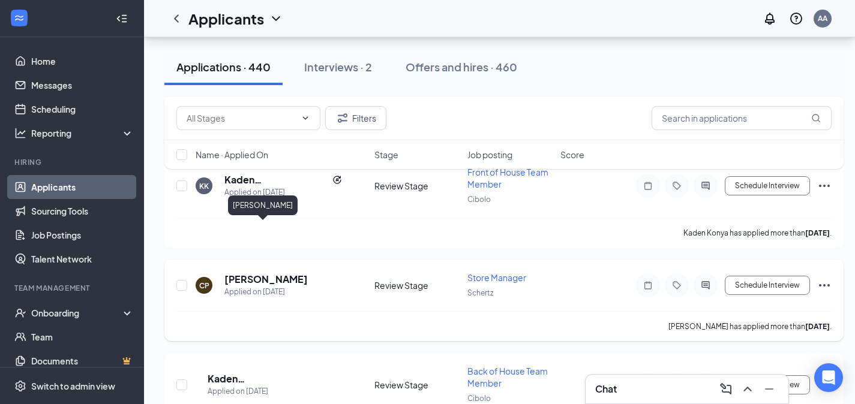
click at [269, 273] on h5 "[PERSON_NAME]" at bounding box center [265, 279] width 83 height 13
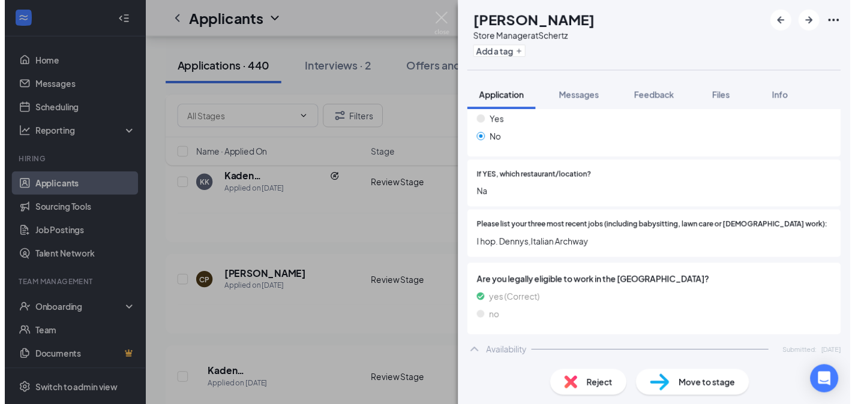
scroll to position [355, 0]
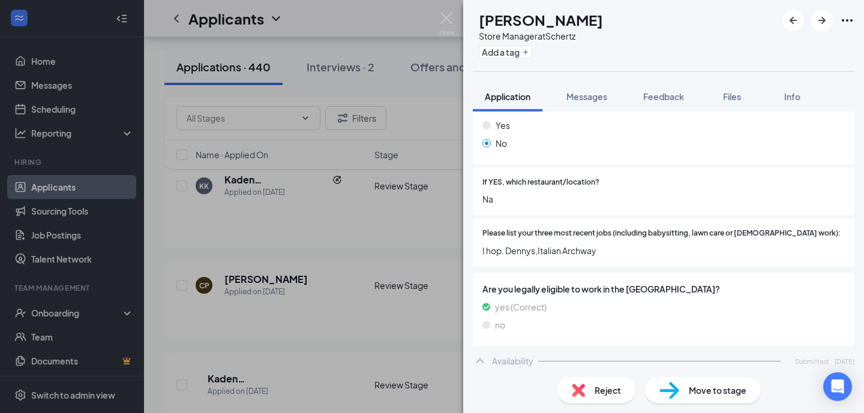
click at [358, 276] on div "CP [PERSON_NAME] Store Manager at Schertz Add a tag Application Messages Feedba…" at bounding box center [432, 206] width 864 height 413
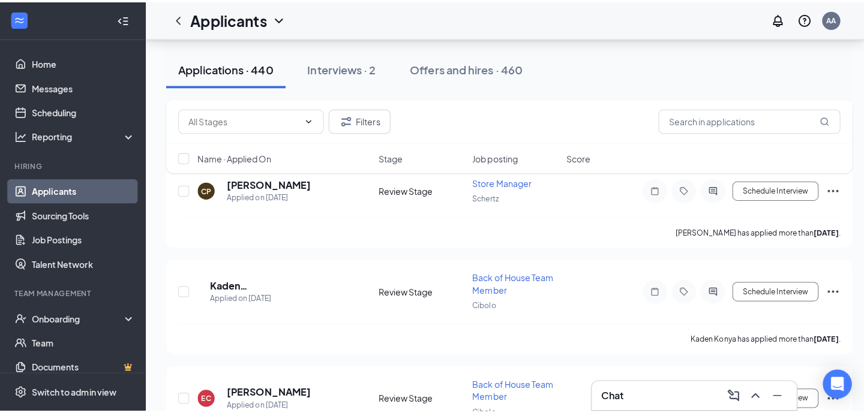
scroll to position [5691, 0]
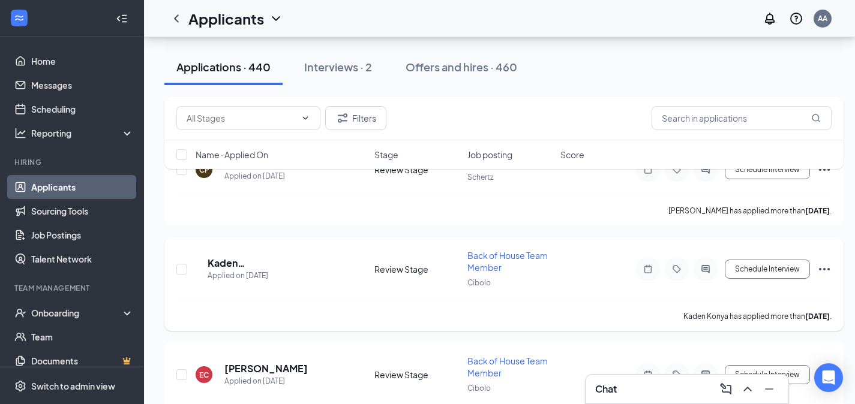
click at [277, 257] on h5 "Kaden [GEOGRAPHIC_DATA]" at bounding box center [267, 263] width 118 height 13
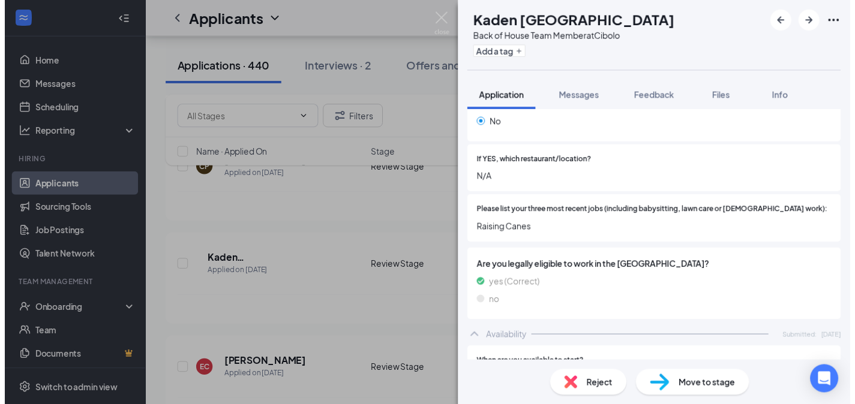
scroll to position [416, 0]
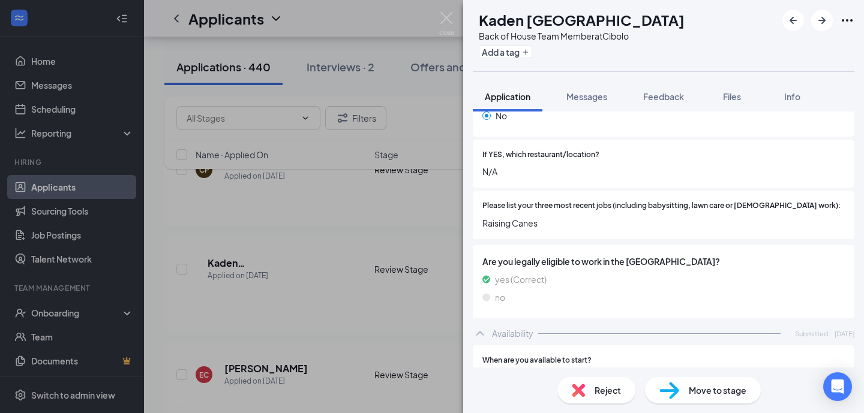
drag, startPoint x: 431, startPoint y: 303, endPoint x: 559, endPoint y: 406, distance: 164.3
click at [431, 303] on div "[PERSON_NAME] Konya Back of House Team Member at Cibolo Add a tag Application M…" at bounding box center [432, 206] width 864 height 413
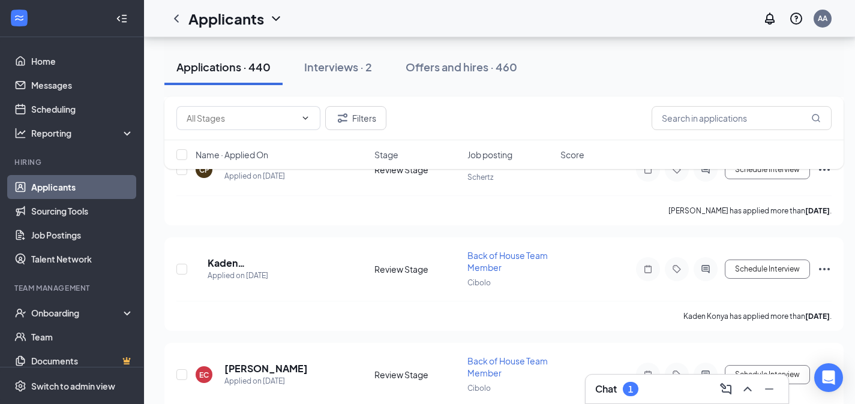
click at [682, 388] on div "Chat 1" at bounding box center [687, 389] width 184 height 19
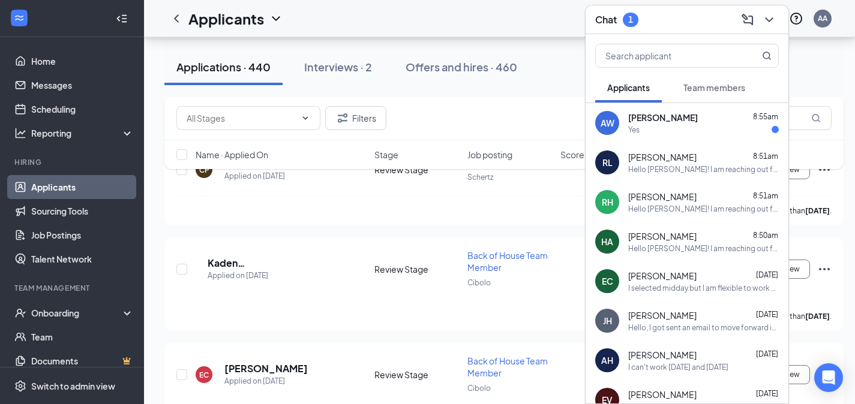
click at [663, 124] on div "[PERSON_NAME] 8:55am Yes" at bounding box center [703, 123] width 151 height 23
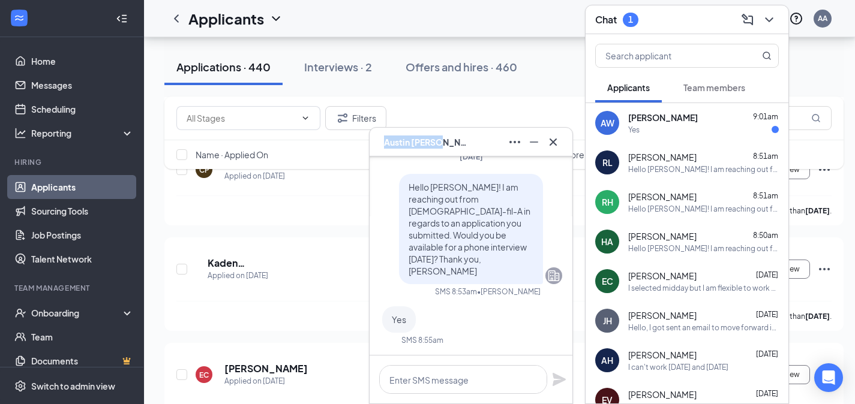
copy span "[PERSON_NAME]"
drag, startPoint x: 468, startPoint y: 143, endPoint x: 402, endPoint y: 143, distance: 66.0
click at [402, 143] on div "AW [PERSON_NAME]" at bounding box center [471, 142] width 184 height 19
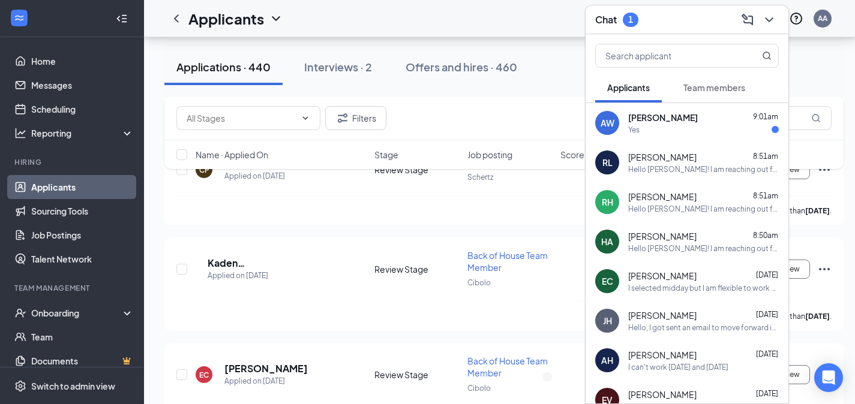
click at [679, 107] on div "AW [PERSON_NAME] 9:01am Yes" at bounding box center [687, 123] width 203 height 40
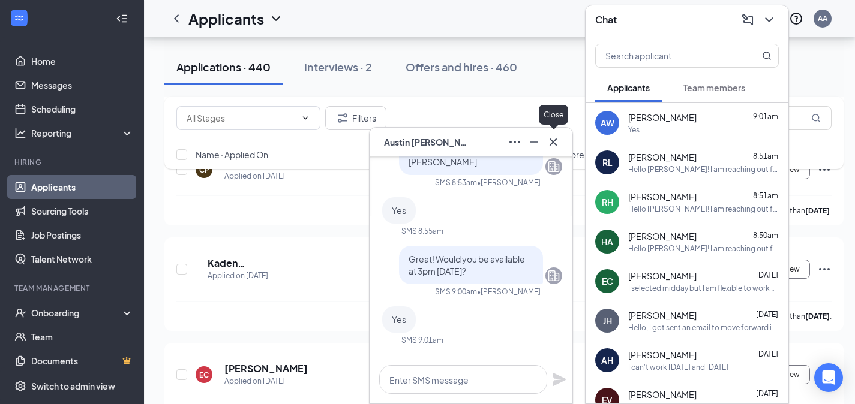
click at [547, 145] on icon "Cross" at bounding box center [553, 142] width 14 height 14
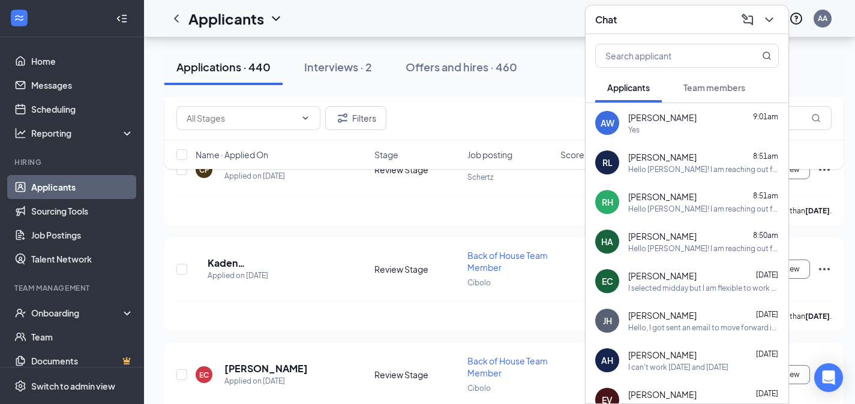
click at [738, 73] on button "Team members" at bounding box center [715, 88] width 86 height 30
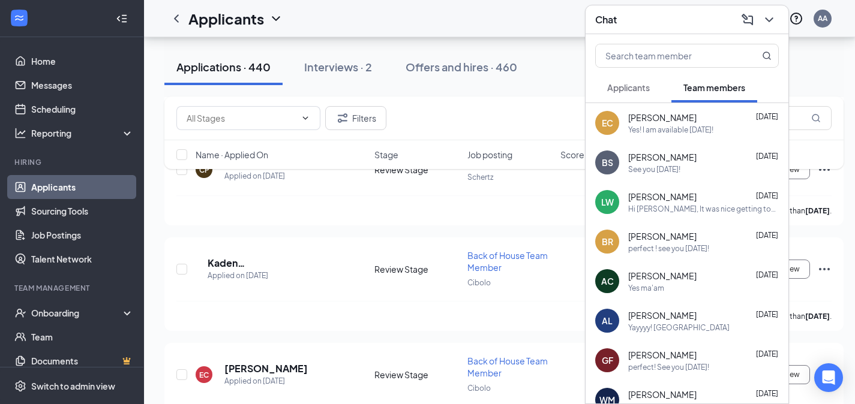
click at [773, 26] on button at bounding box center [769, 19] width 19 height 19
